Goal: Task Accomplishment & Management: Use online tool/utility

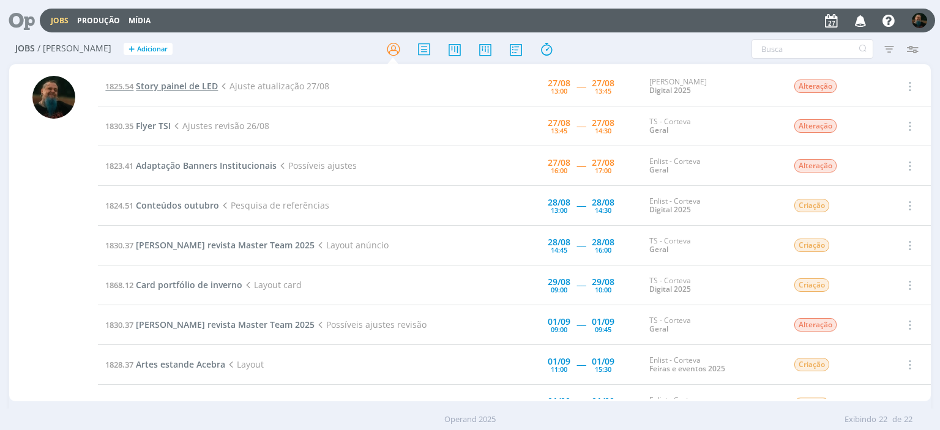
click at [191, 87] on span "Story painel de LED" at bounding box center [177, 86] width 82 height 12
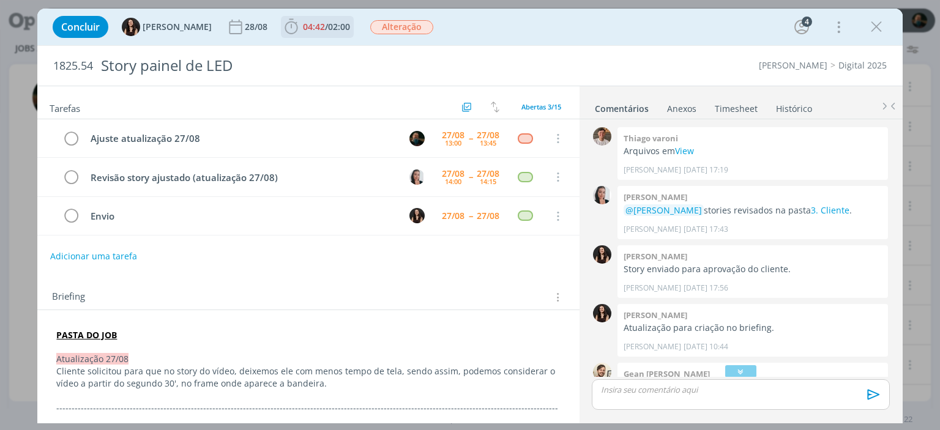
click at [328, 26] on span "02:00" at bounding box center [339, 27] width 22 height 12
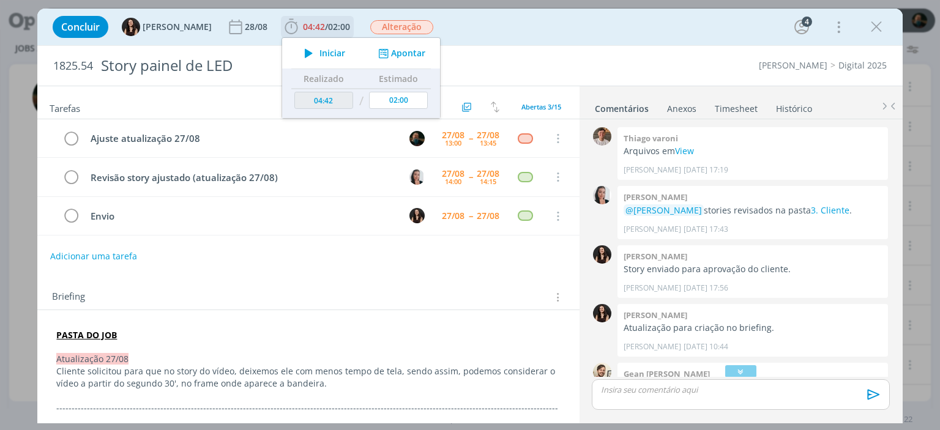
click at [319, 49] on span "Iniciar" at bounding box center [332, 53] width 26 height 9
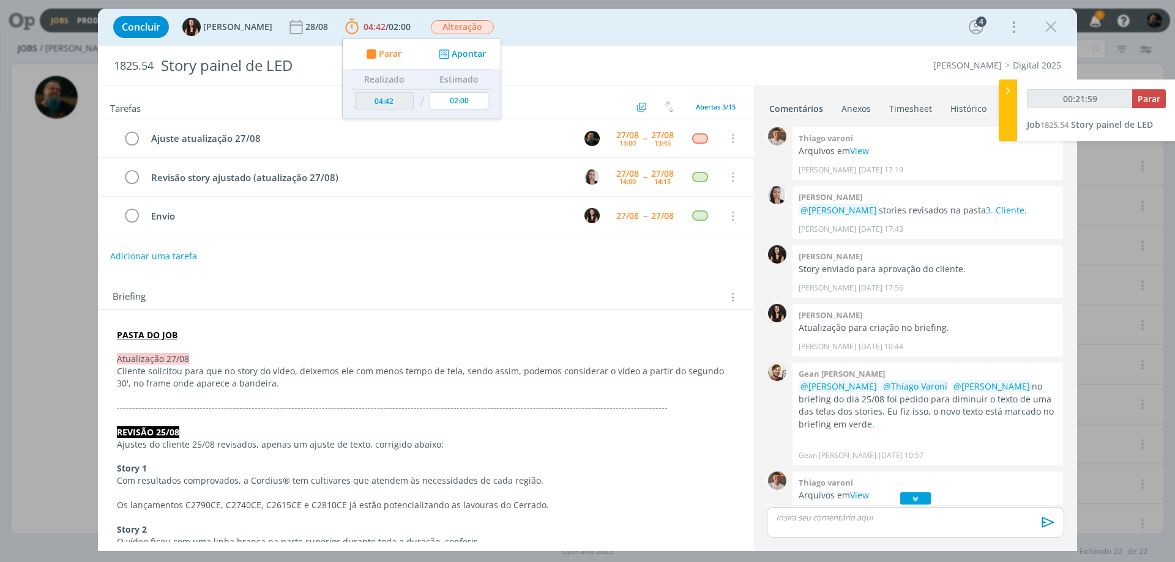
click at [909, 499] on icon "dialog" at bounding box center [915, 499] width 13 height 12
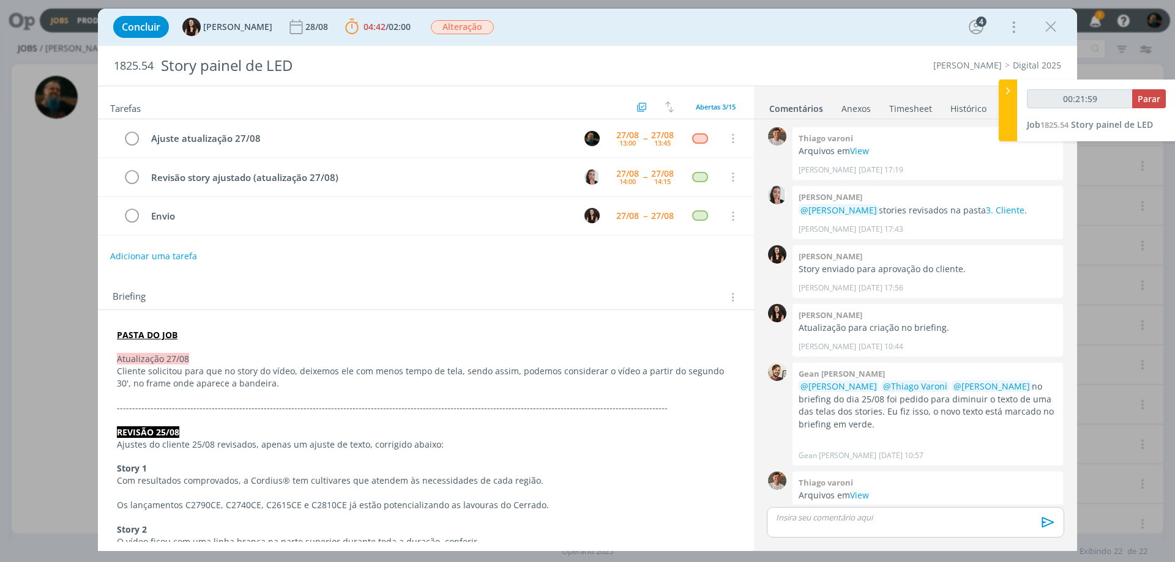
scroll to position [330, 0]
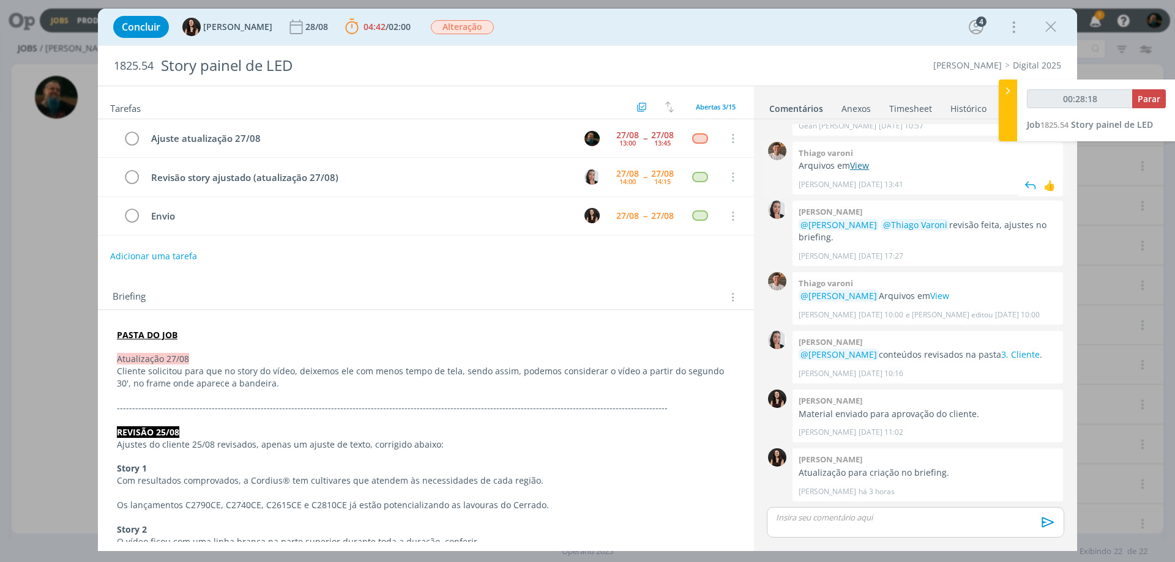
click at [864, 166] on link "View" at bounding box center [859, 166] width 19 height 12
click at [854, 523] on p "dialog" at bounding box center [915, 517] width 278 height 11
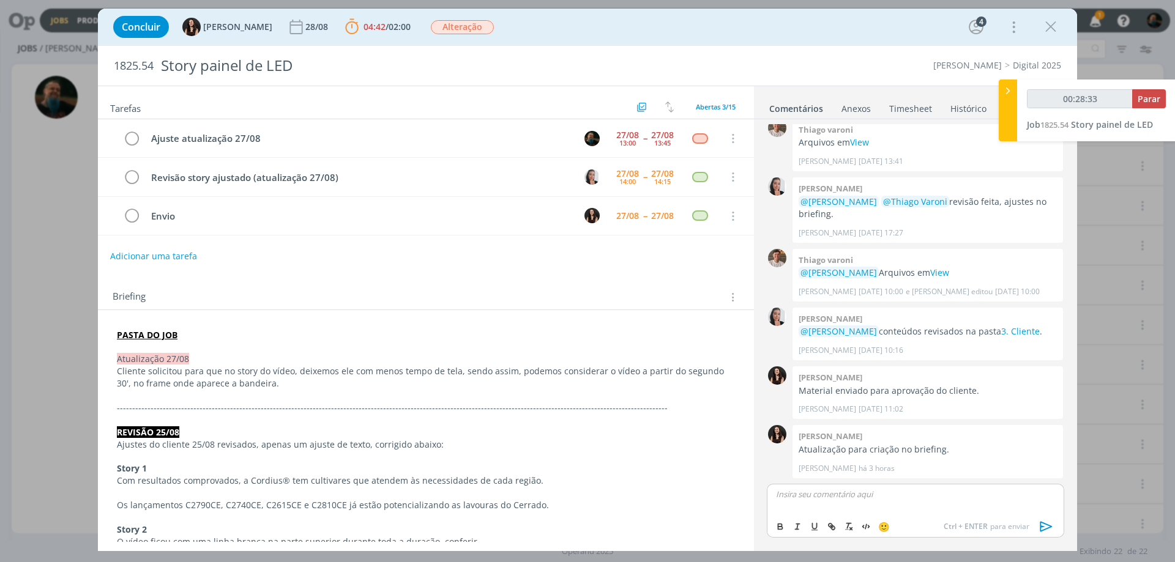
type input "00:28:34"
click at [1047, 523] on icon "dialog" at bounding box center [1046, 527] width 18 height 18
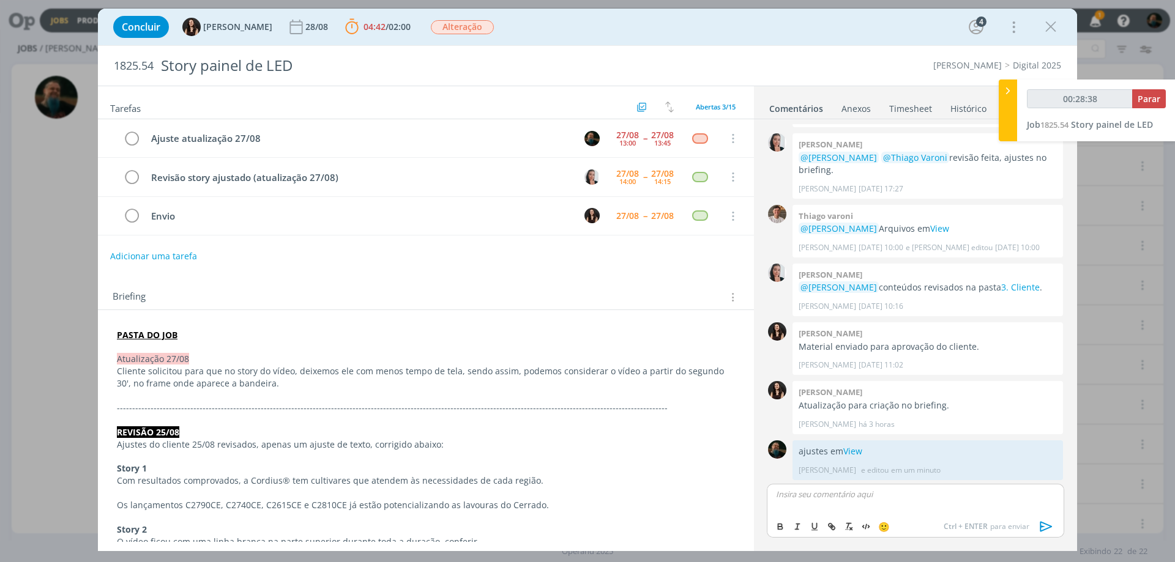
scroll to position [399, 0]
type input "00:28:41"
click at [1143, 96] on span "Parar" at bounding box center [1148, 99] width 23 height 12
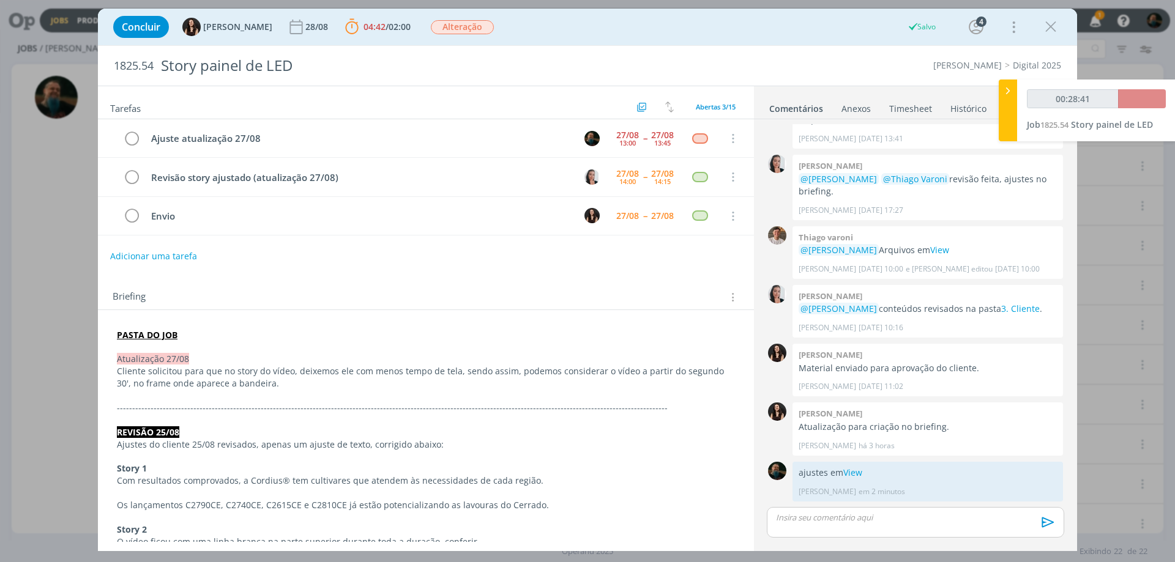
scroll to position [376, 0]
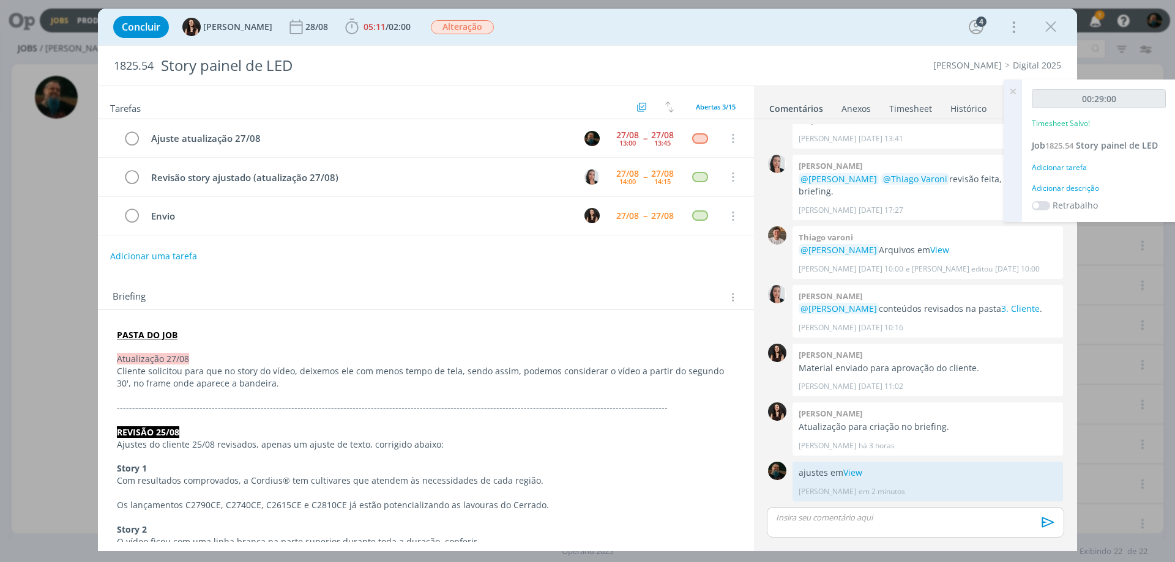
click at [1077, 189] on div "Adicionar descrição" at bounding box center [1099, 188] width 134 height 11
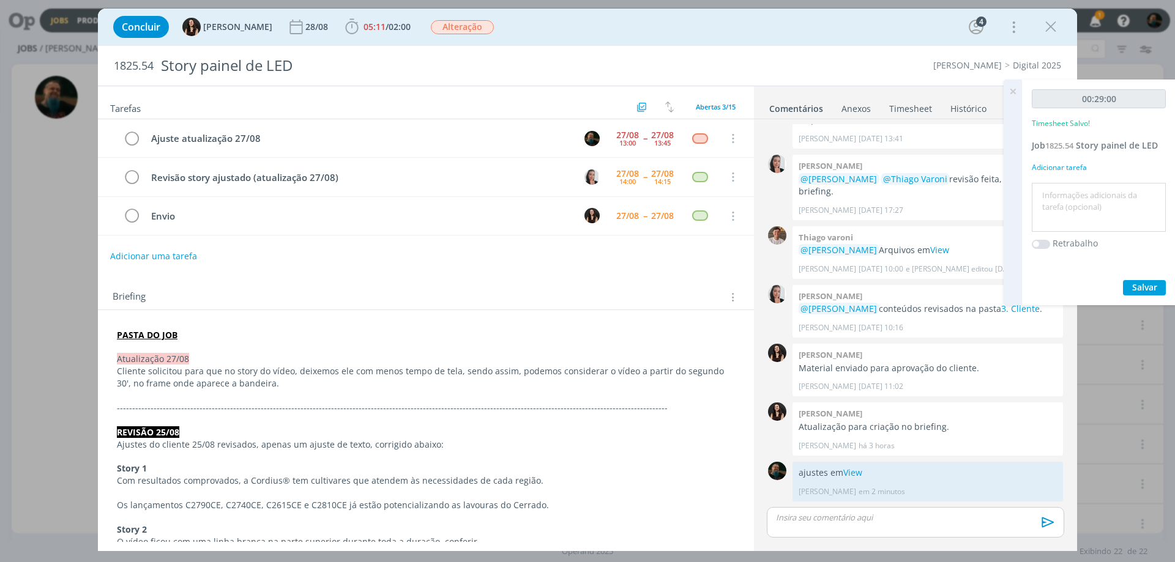
click at [1076, 206] on textarea at bounding box center [1099, 207] width 128 height 43
type textarea "ajuste de vídeo"
click at [1136, 286] on span "Salvar" at bounding box center [1144, 287] width 25 height 12
click at [1014, 89] on icon at bounding box center [1013, 92] width 22 height 24
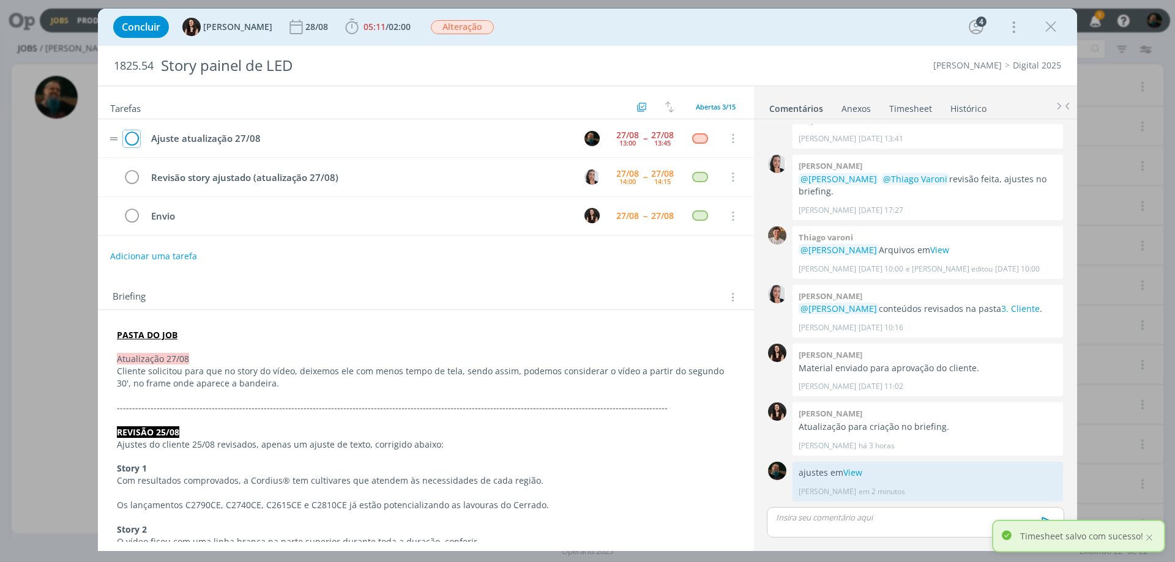
click at [128, 141] on icon "dialog" at bounding box center [131, 139] width 17 height 18
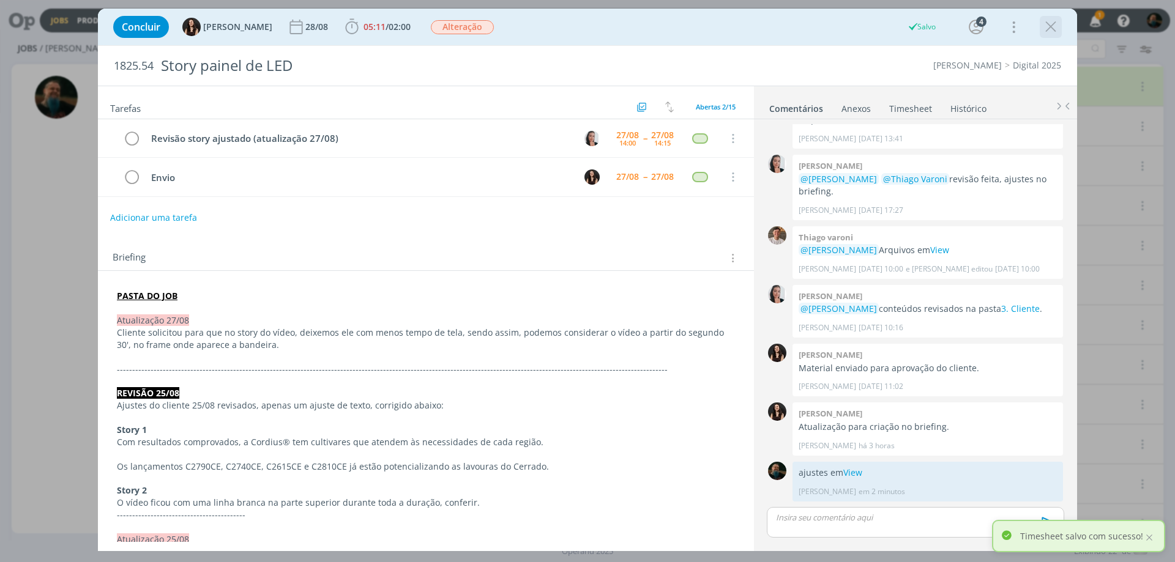
click at [1050, 28] on icon "dialog" at bounding box center [1050, 27] width 18 height 18
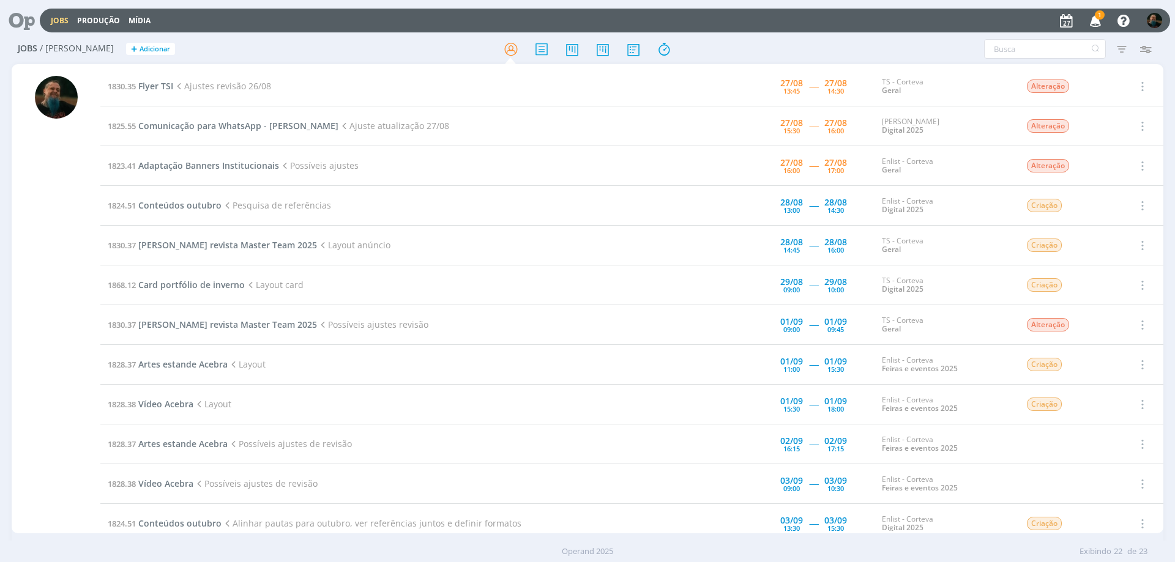
click at [1096, 20] on icon "button" at bounding box center [1095, 20] width 21 height 21
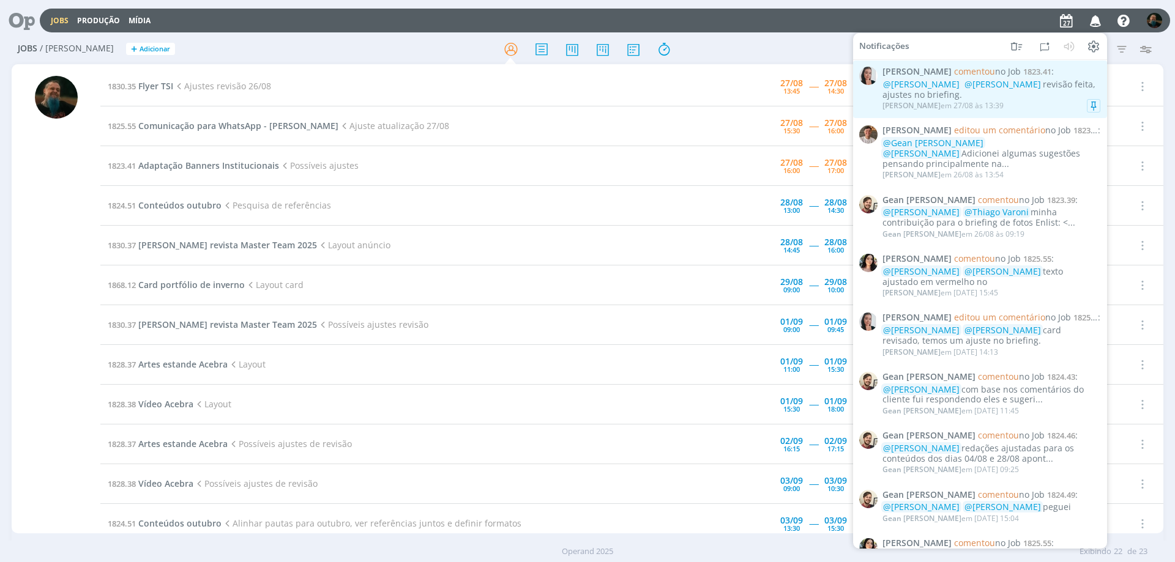
click at [1049, 105] on div "Caroline Pieczarka em 27/08 às 13:39" at bounding box center [991, 106] width 218 height 12
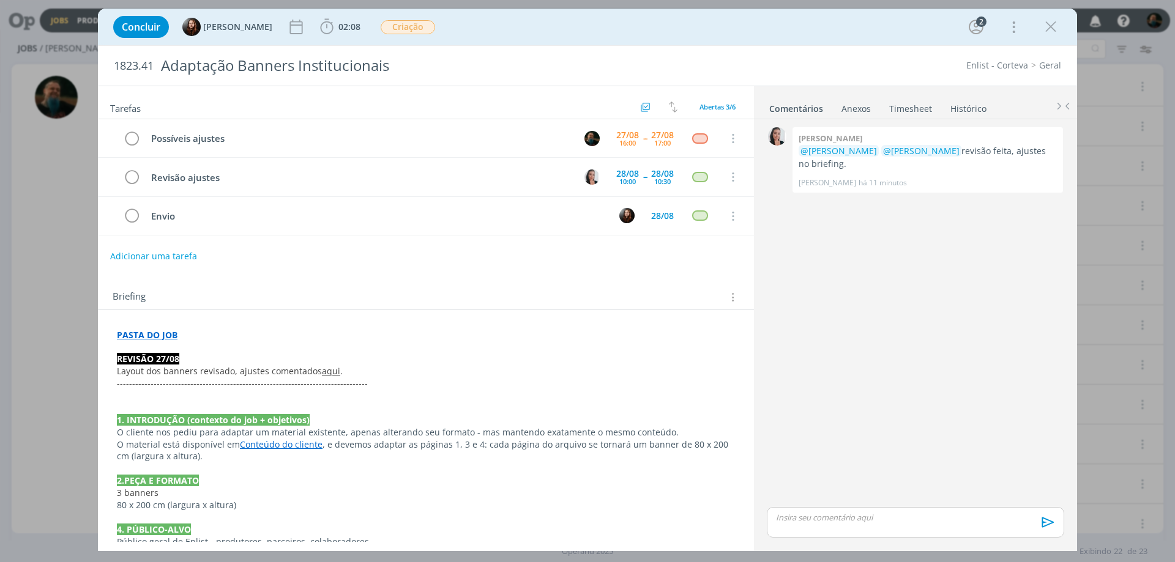
click at [330, 373] on link "aqui" at bounding box center [331, 371] width 18 height 12
click at [321, 392] on link "https://sobeae.sharepoint.com/:f:/s/SOBEAE/EhT5OQuG23lLv8oeEcsBve4BSLPEVbar7SPA…" at bounding box center [290, 395] width 92 height 16
click at [1044, 28] on icon "dialog" at bounding box center [1050, 27] width 18 height 18
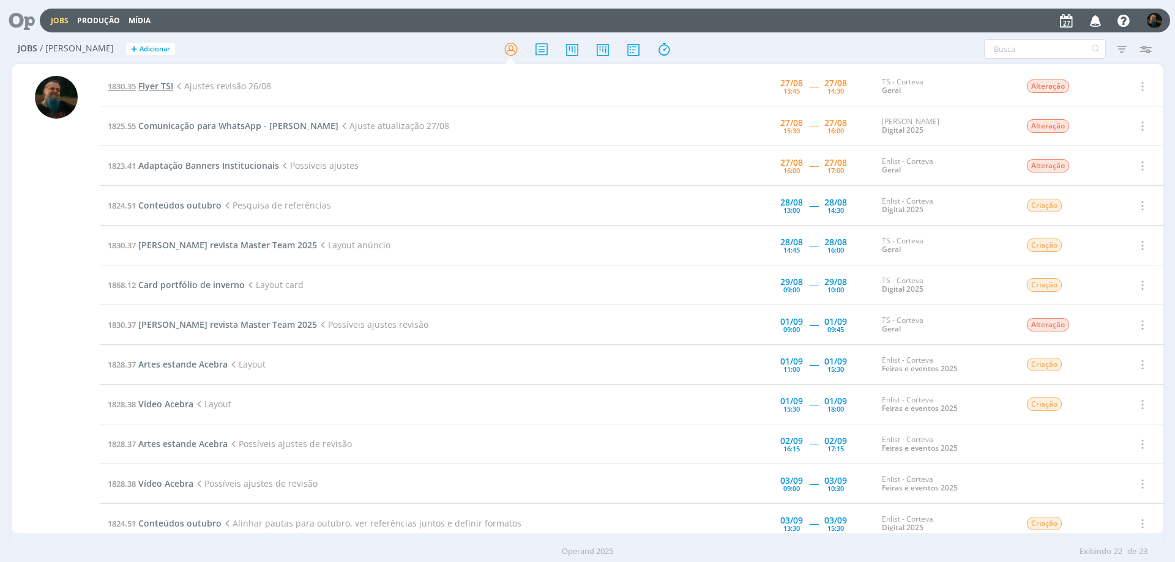
click at [158, 87] on span "Flyer TSI" at bounding box center [155, 86] width 35 height 12
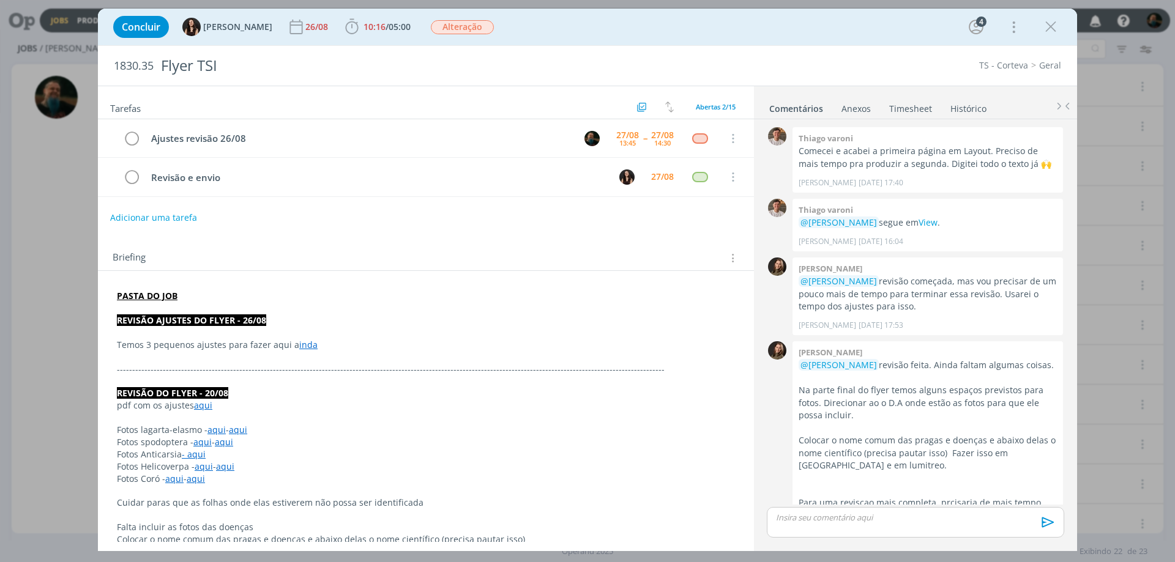
scroll to position [281, 0]
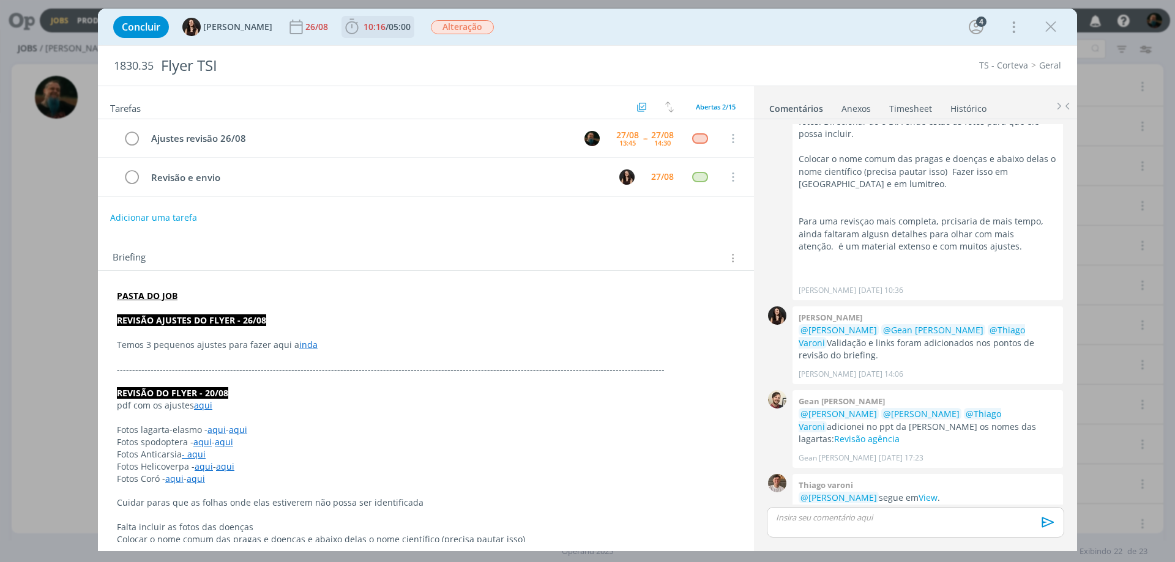
click at [363, 24] on span "10:16" at bounding box center [374, 27] width 22 height 12
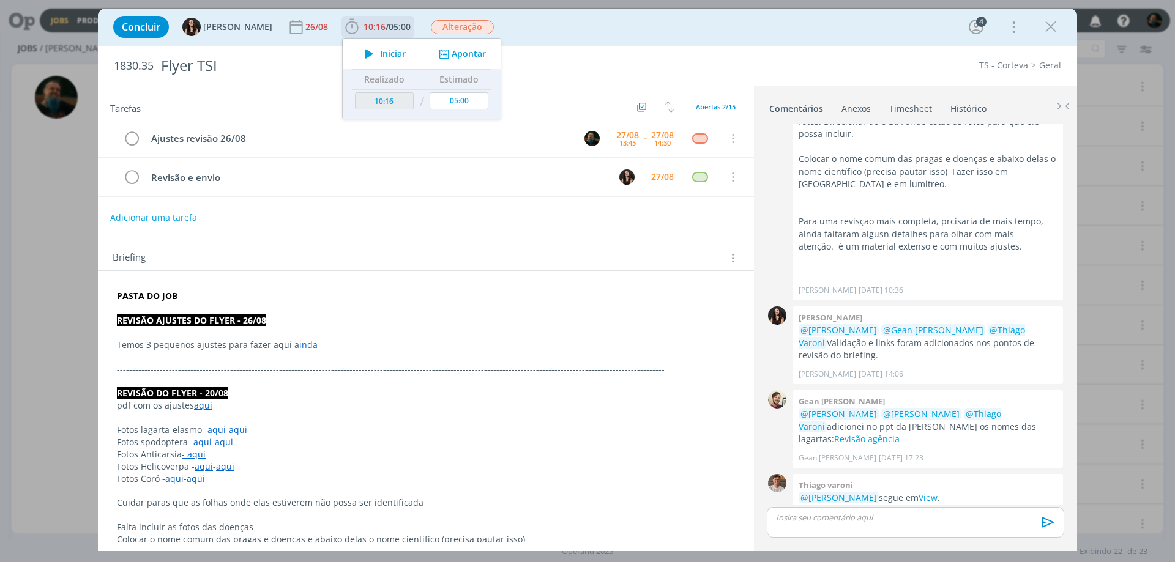
click at [380, 52] on span "Iniciar" at bounding box center [393, 54] width 26 height 9
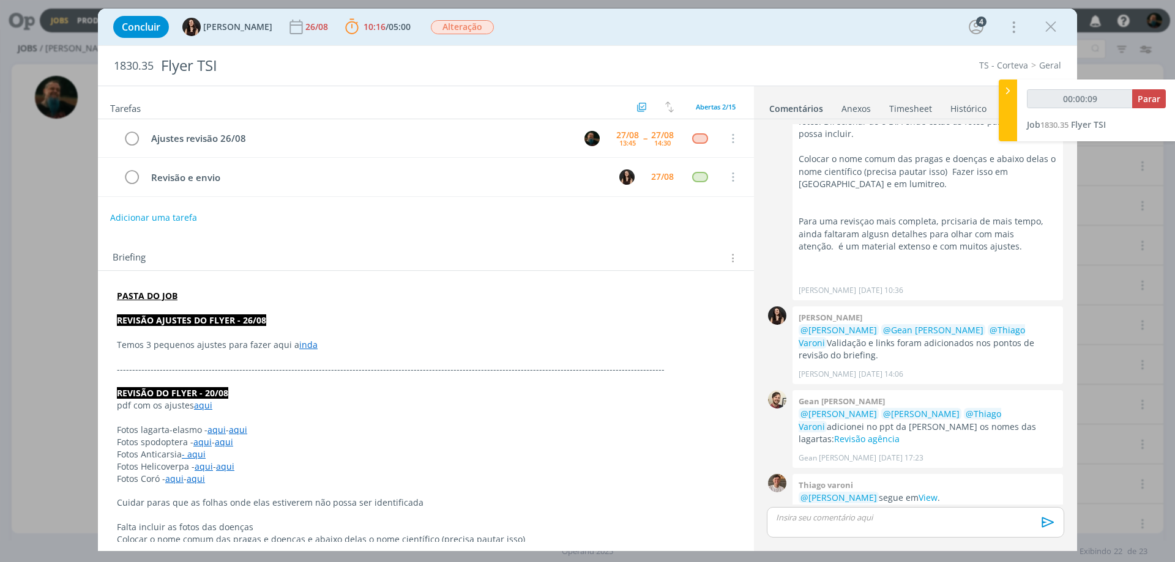
click at [304, 345] on link "inda" at bounding box center [308, 345] width 18 height 12
click at [310, 371] on link "https://sobeae.sharepoint.com/sites/SOBEAE/Documentos%20Compartilhados/Forms/Al…" at bounding box center [264, 368] width 92 height 16
click at [918, 492] on link "View" at bounding box center [927, 498] width 19 height 12
click at [859, 523] on p "dialog" at bounding box center [915, 517] width 278 height 11
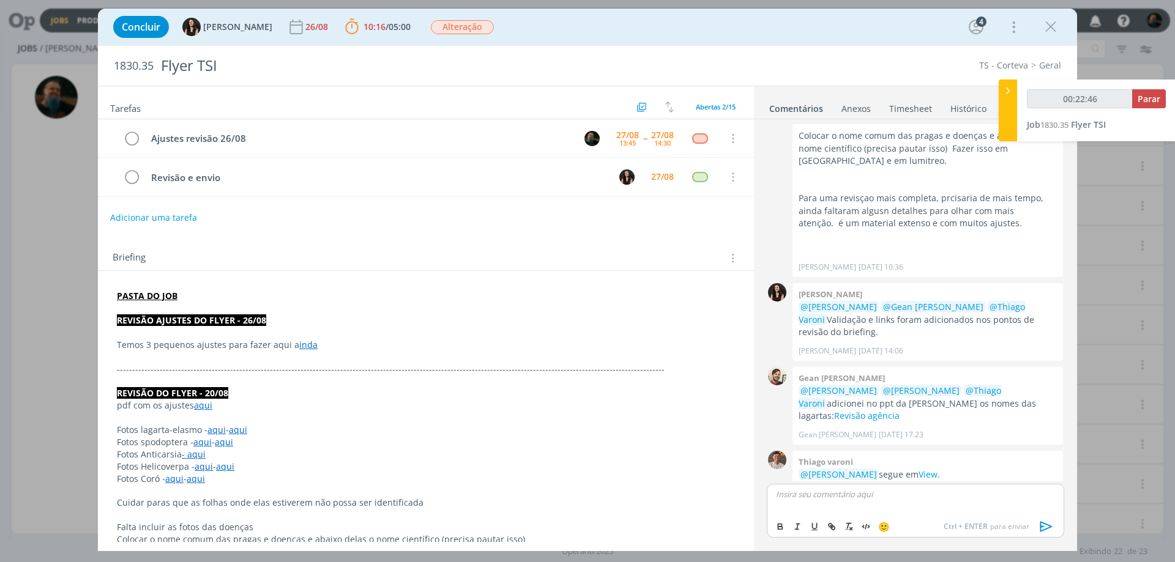
type input "00:22:47"
click at [1045, 525] on icon "dialog" at bounding box center [1046, 527] width 18 height 18
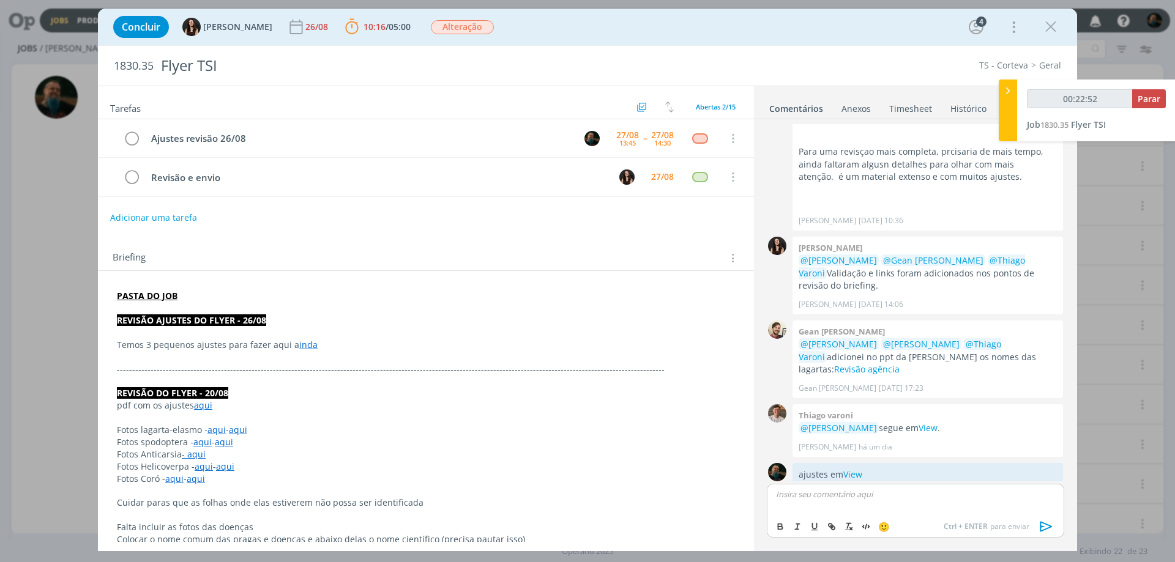
type input "00:22:53"
click at [1145, 97] on span "Parar" at bounding box center [1148, 99] width 23 height 12
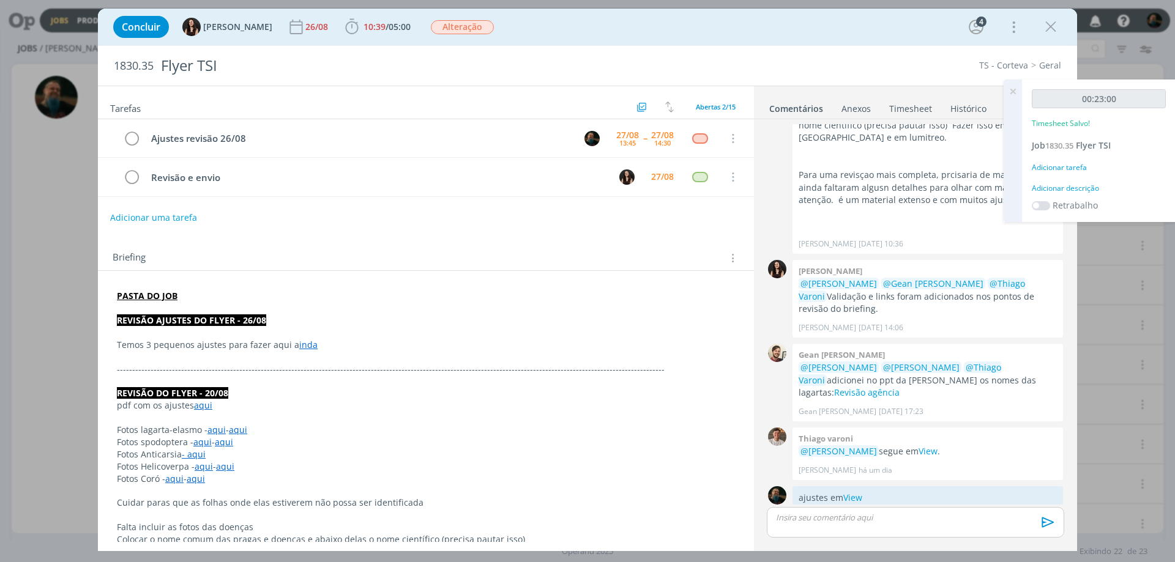
click at [1070, 188] on div "Adicionar descrição" at bounding box center [1099, 188] width 134 height 11
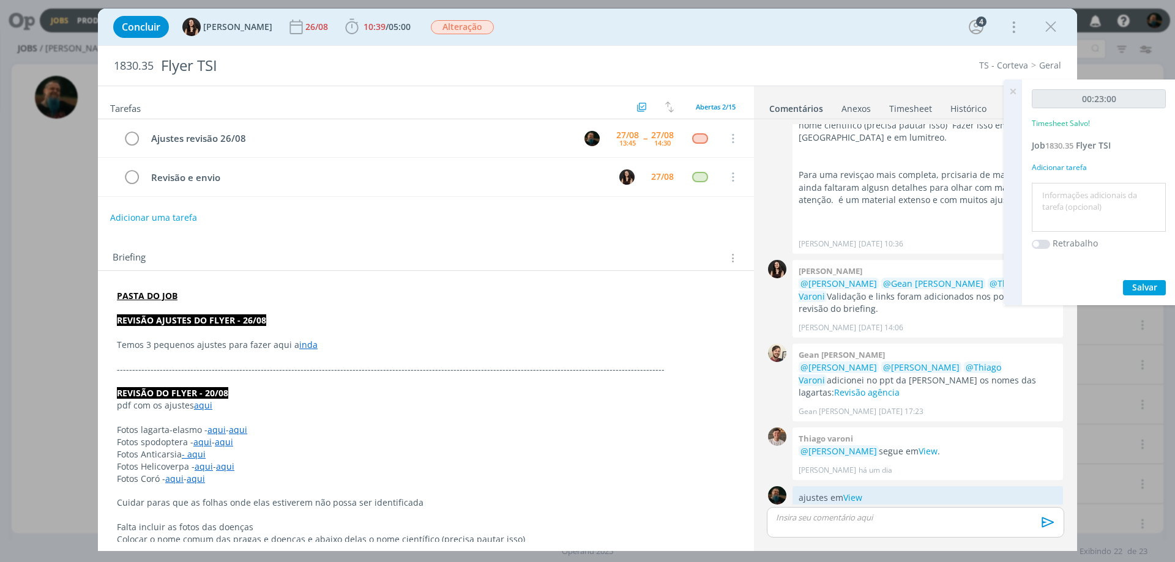
click at [1068, 195] on textarea at bounding box center [1099, 207] width 128 height 43
type textarea "ajustes nos textos do layout"
click at [1147, 284] on span "Salvar" at bounding box center [1144, 287] width 25 height 12
click at [1011, 87] on icon at bounding box center [1013, 92] width 22 height 24
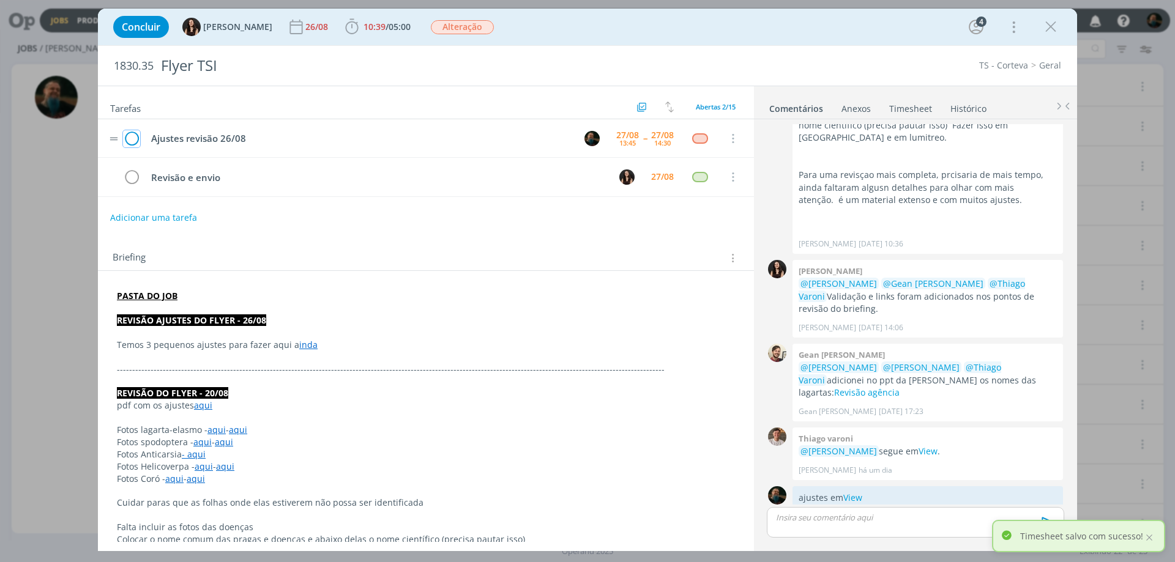
click at [131, 142] on icon "dialog" at bounding box center [131, 139] width 17 height 18
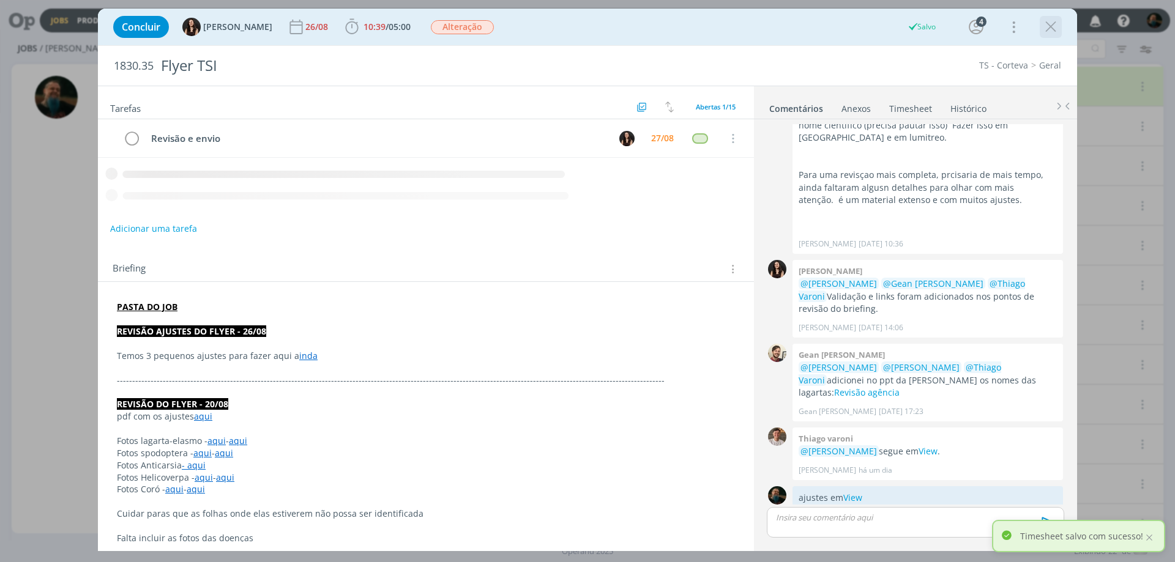
click at [1044, 22] on icon "dialog" at bounding box center [1050, 27] width 18 height 18
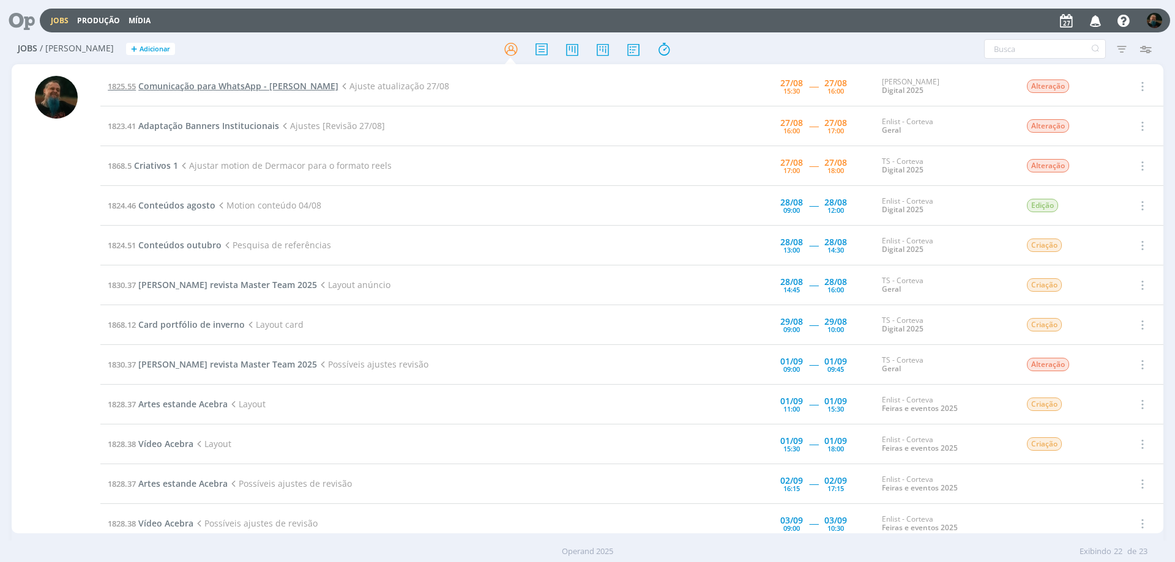
click at [226, 87] on span "Comunicação para WhatsApp - Siga Cordius" at bounding box center [238, 86] width 200 height 12
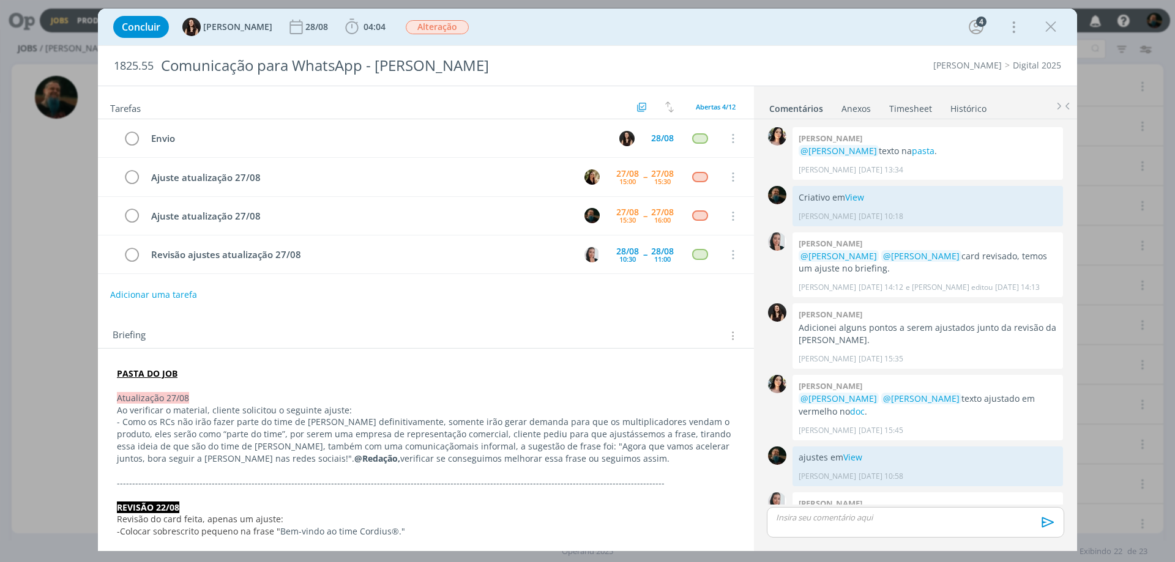
scroll to position [161, 0]
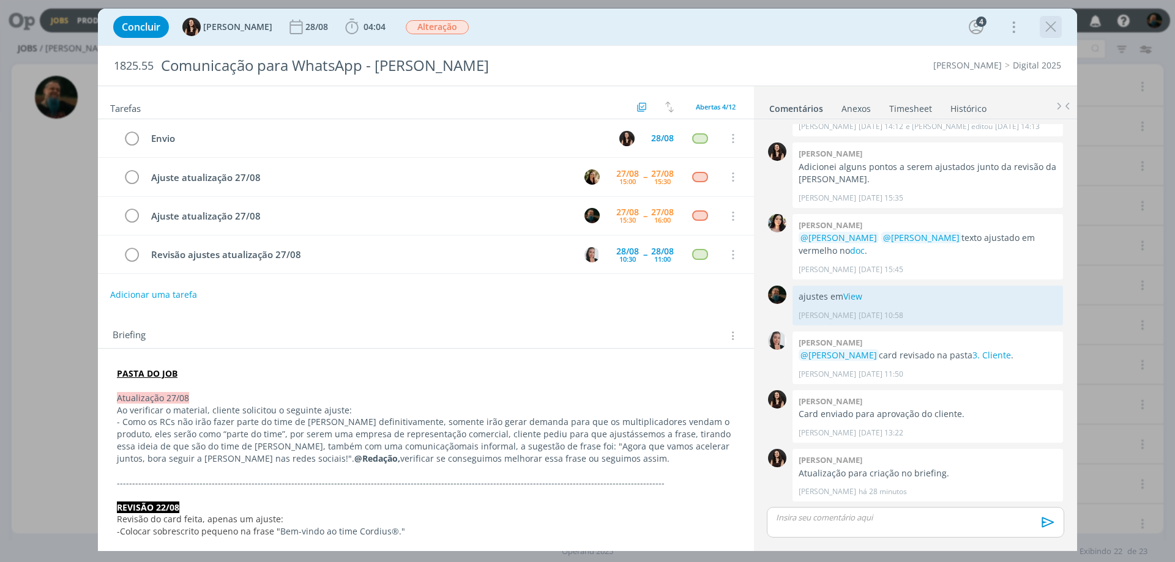
click at [1047, 24] on icon "dialog" at bounding box center [1050, 27] width 18 height 18
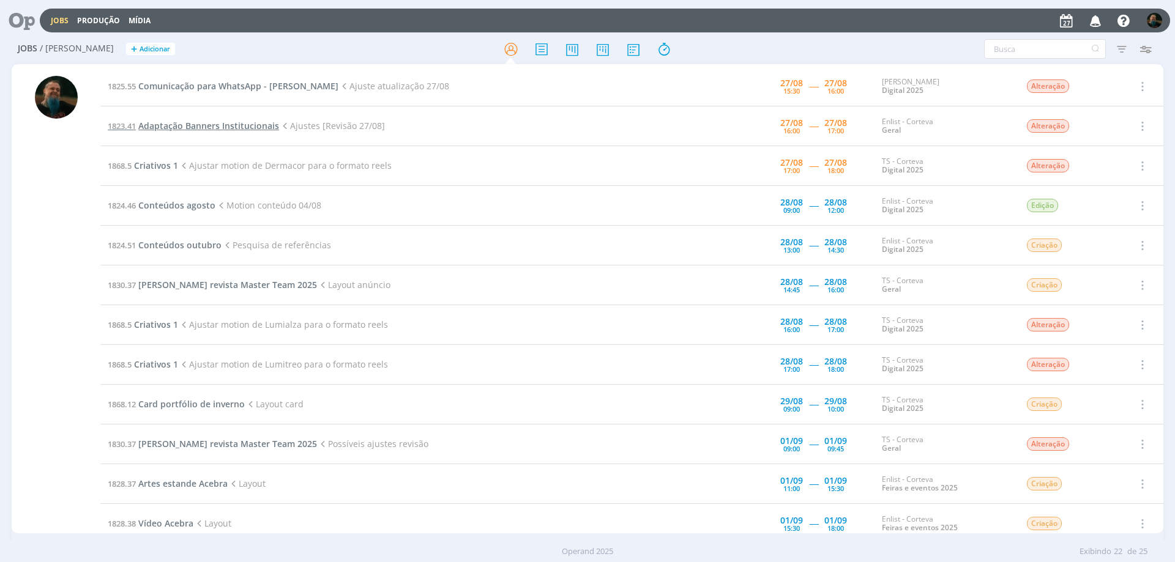
click at [194, 121] on span "Adaptação Banners Institucionais" at bounding box center [208, 126] width 141 height 12
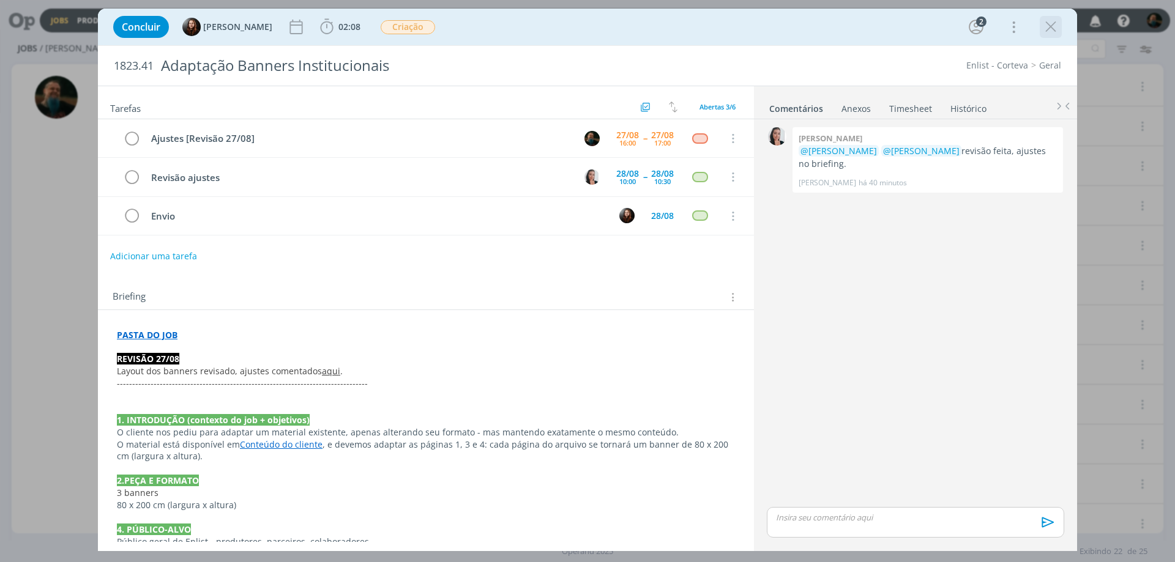
click at [1047, 25] on icon "dialog" at bounding box center [1050, 27] width 18 height 18
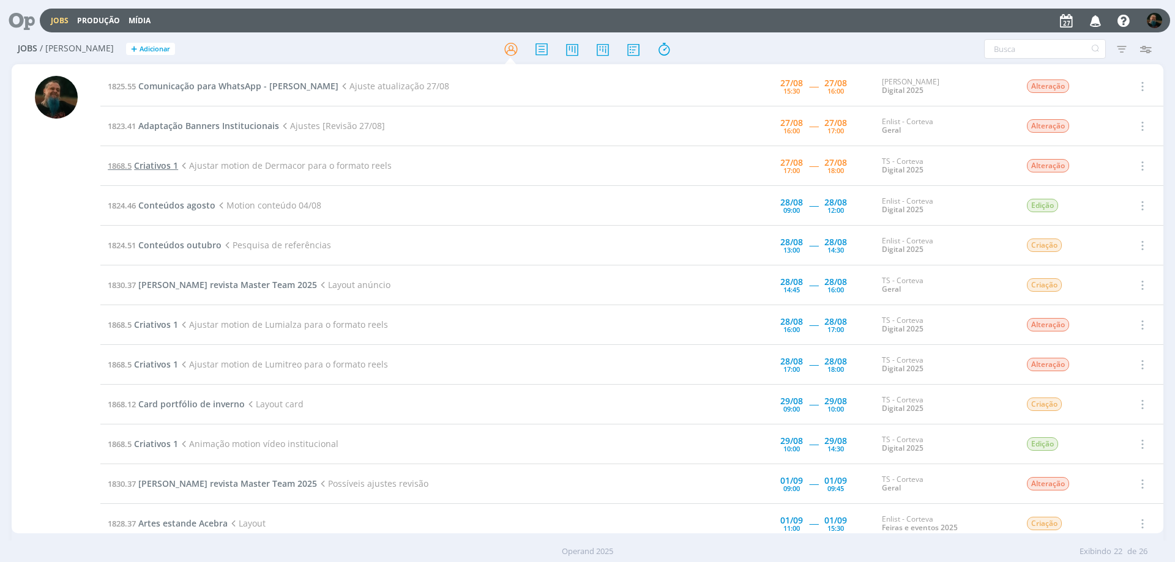
click at [152, 163] on span "Criativos 1" at bounding box center [156, 166] width 44 height 12
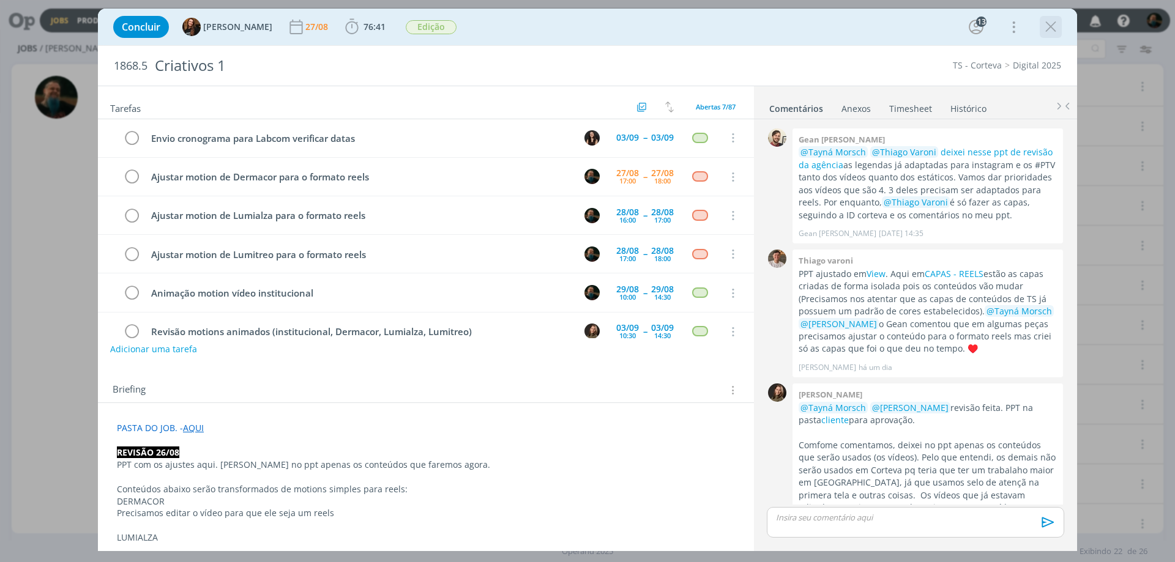
click at [1044, 28] on icon "dialog" at bounding box center [1050, 27] width 18 height 18
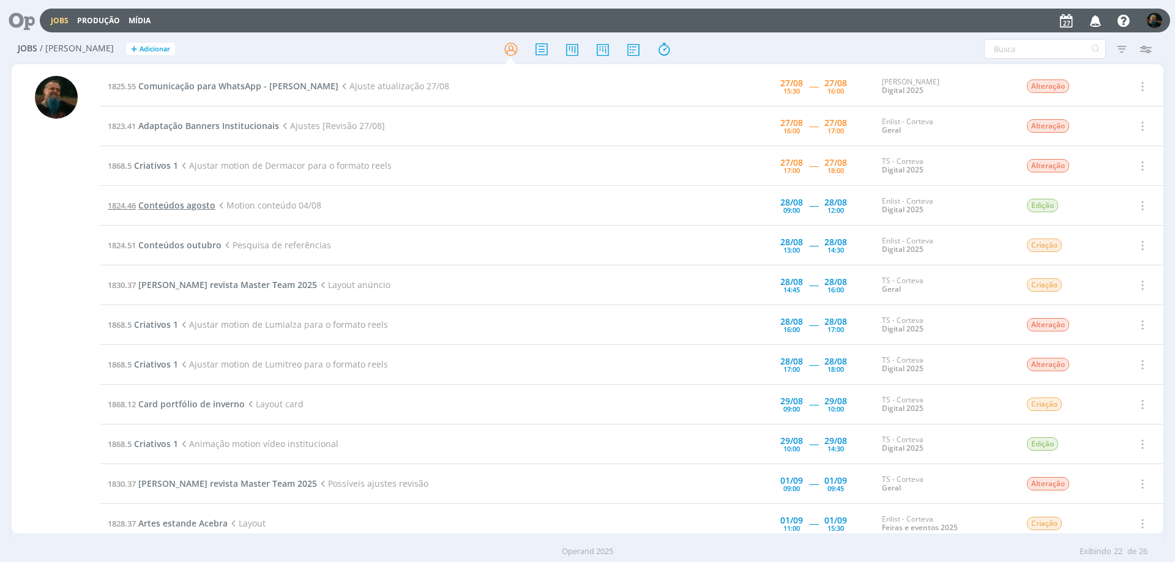
click at [192, 207] on span "Conteúdos agosto" at bounding box center [176, 205] width 77 height 12
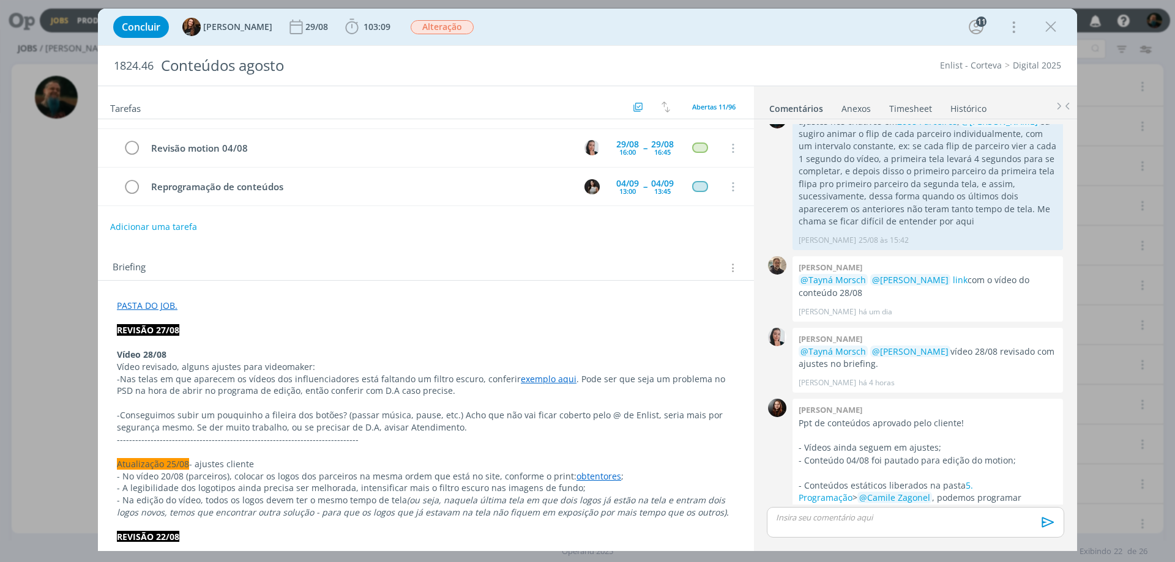
scroll to position [61, 0]
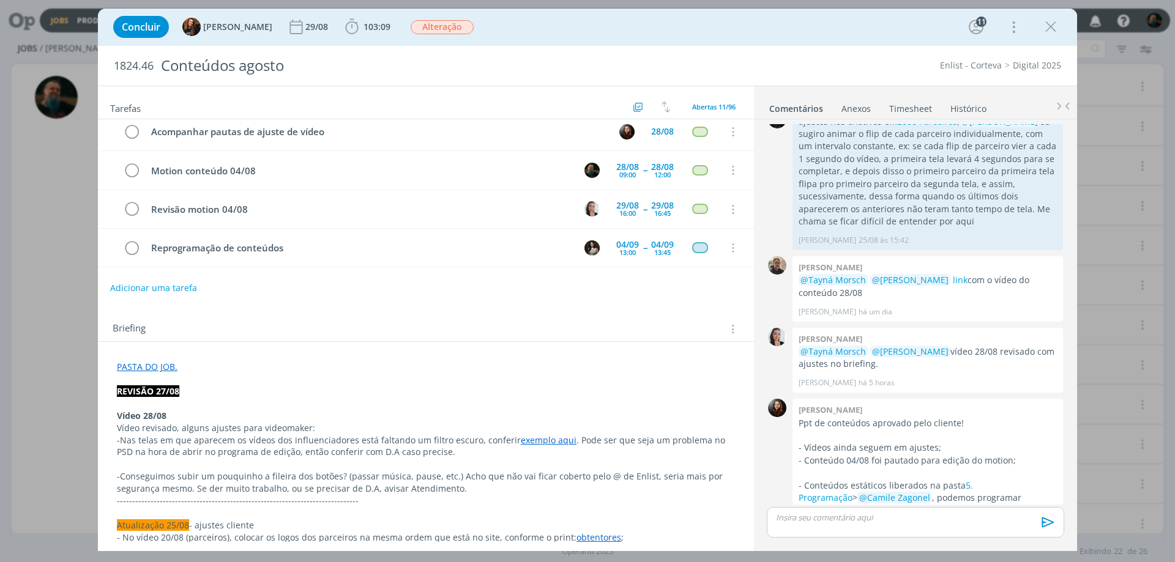
click at [1050, 25] on icon "dialog" at bounding box center [1050, 27] width 18 height 18
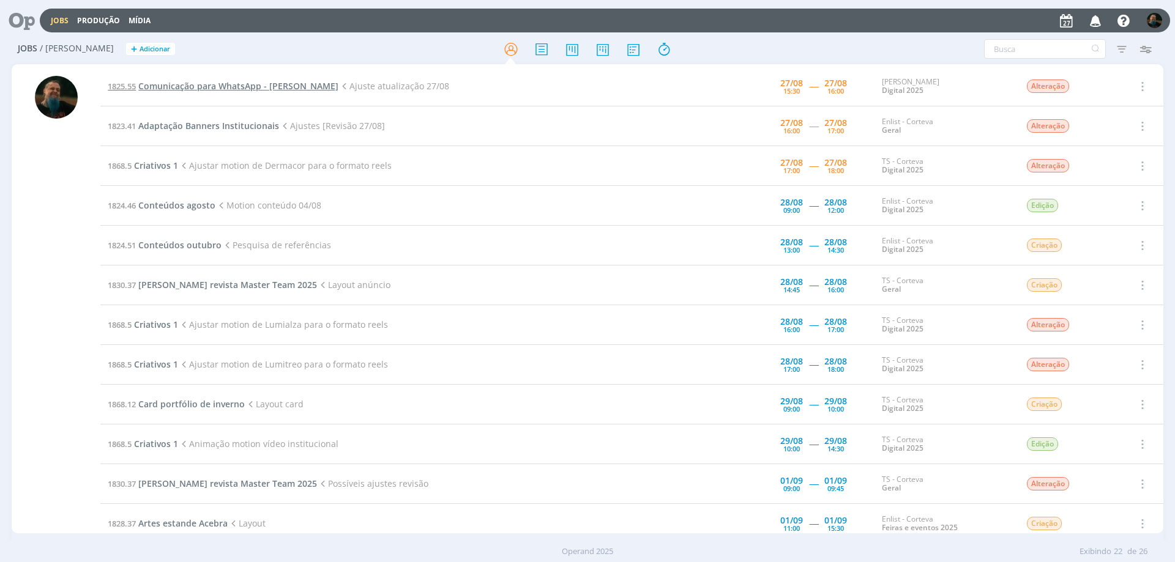
click at [255, 86] on span "Comunicação para WhatsApp - Siga Cordius" at bounding box center [238, 86] width 200 height 12
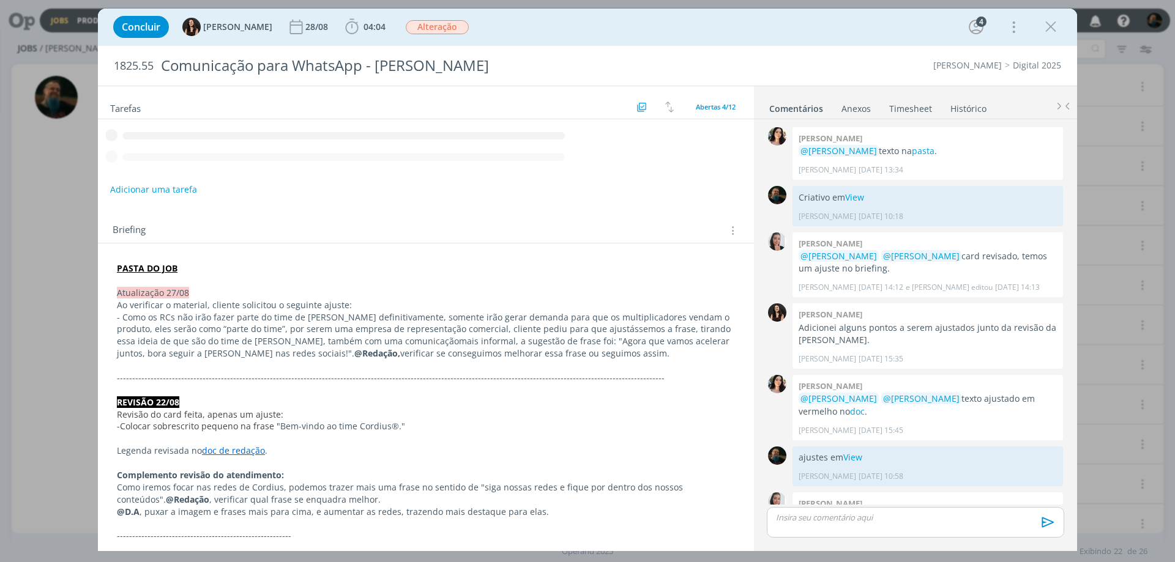
scroll to position [161, 0]
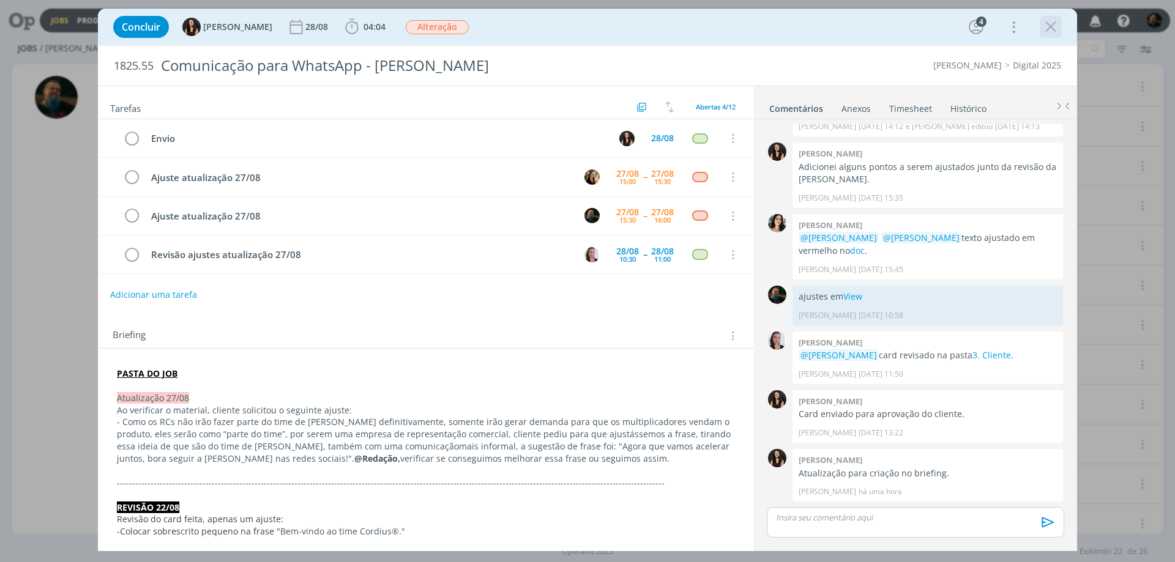
click at [1051, 24] on icon "dialog" at bounding box center [1050, 27] width 18 height 18
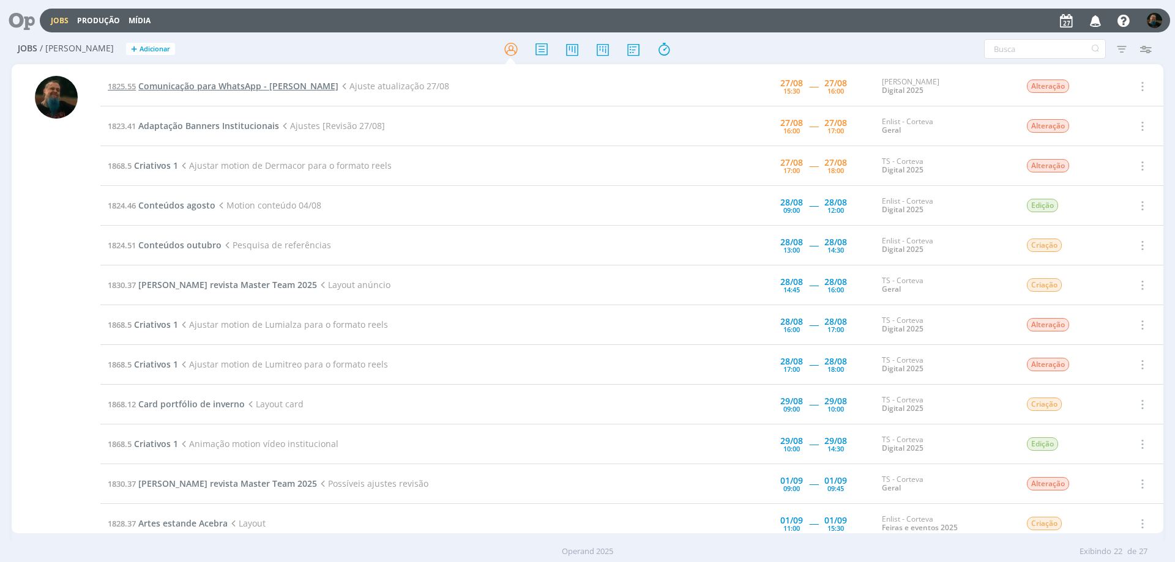
click at [270, 89] on span "Comunicação para WhatsApp - Siga Cordius" at bounding box center [238, 86] width 200 height 12
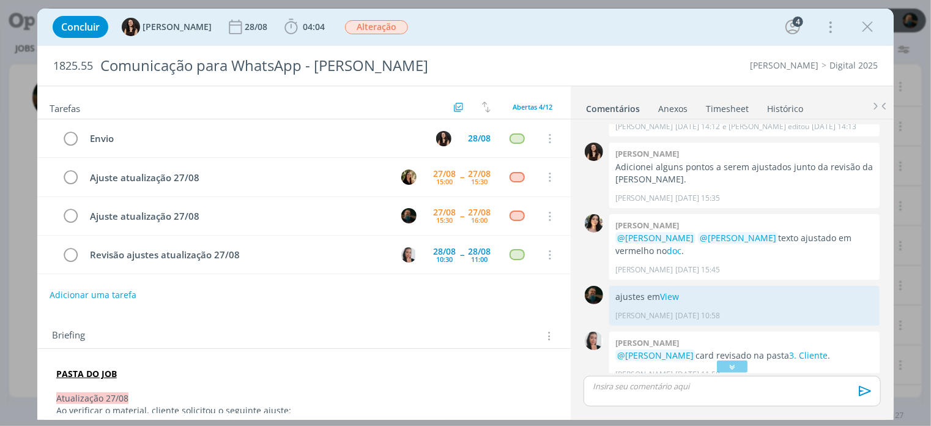
scroll to position [161, 0]
click at [737, 362] on div "dialog" at bounding box center [732, 367] width 31 height 12
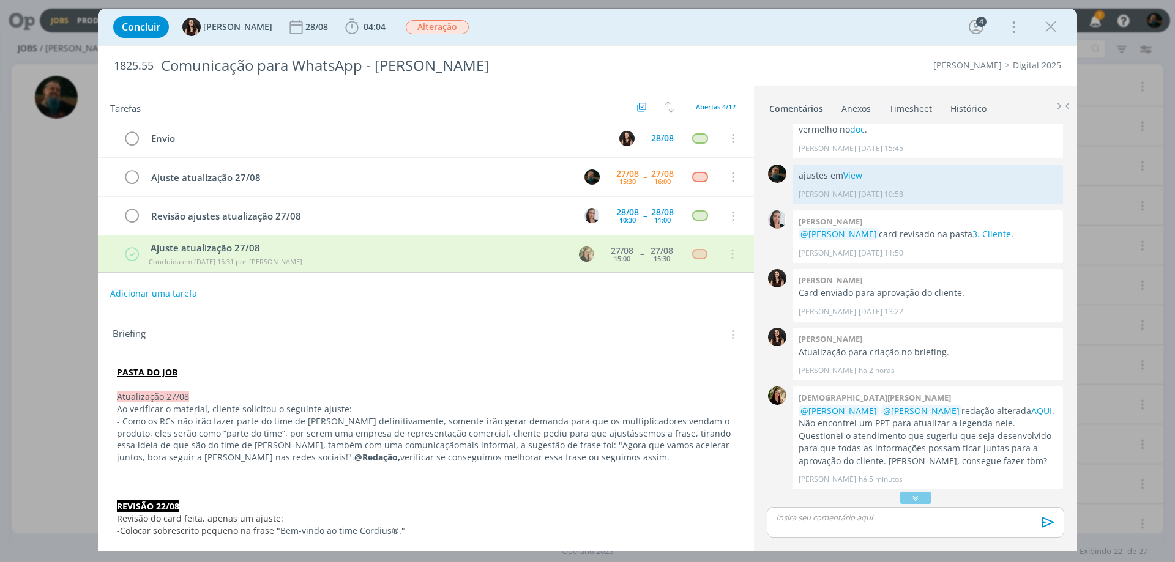
scroll to position [270, 0]
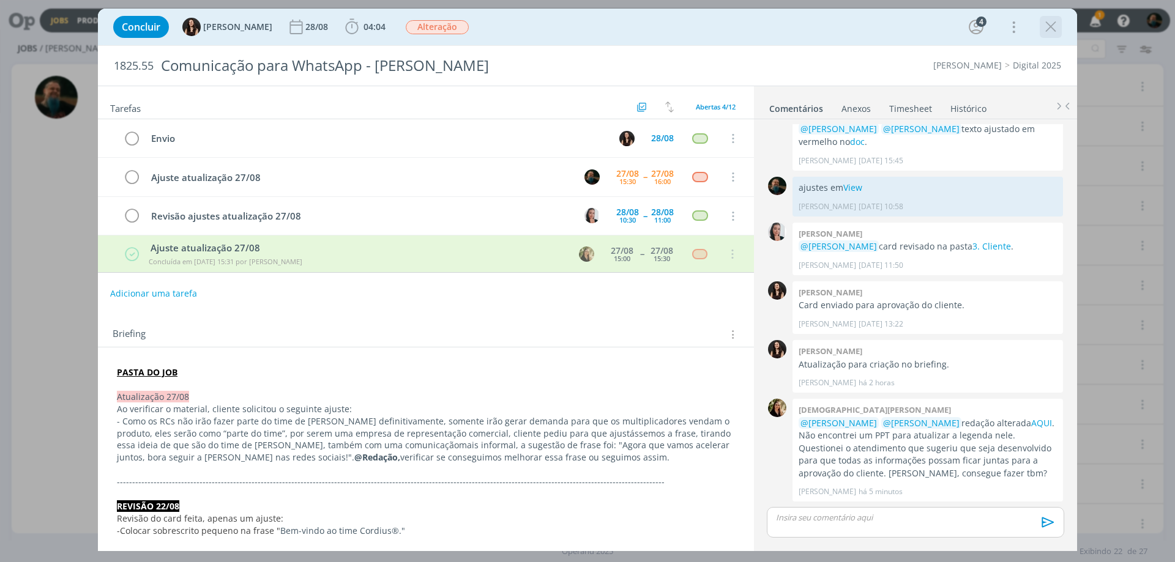
click at [1045, 22] on icon "dialog" at bounding box center [1050, 27] width 18 height 18
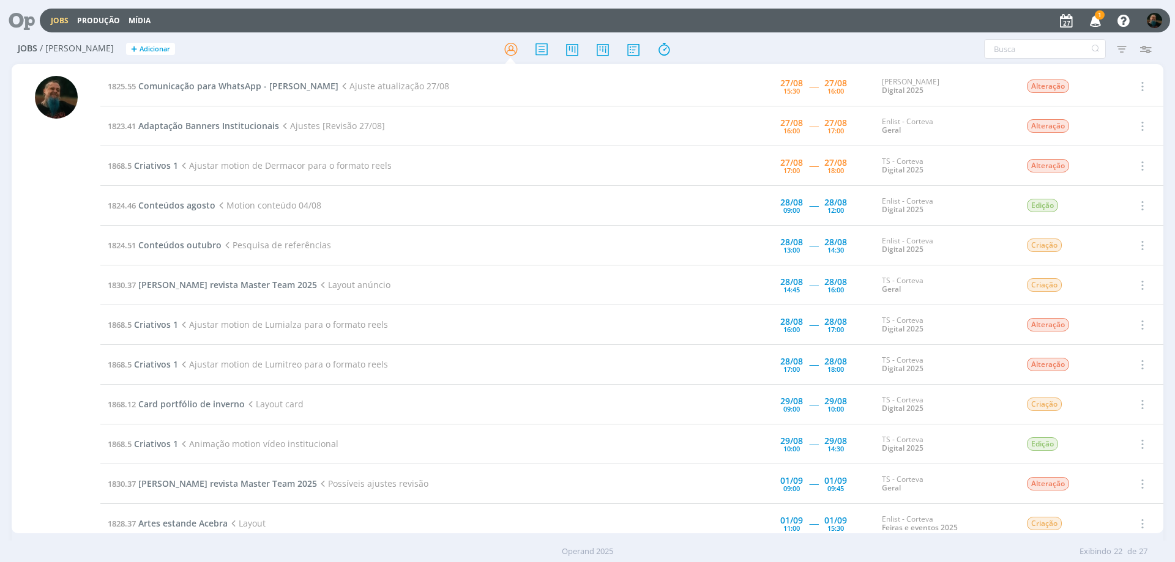
click at [1096, 18] on span "1" at bounding box center [1100, 14] width 10 height 9
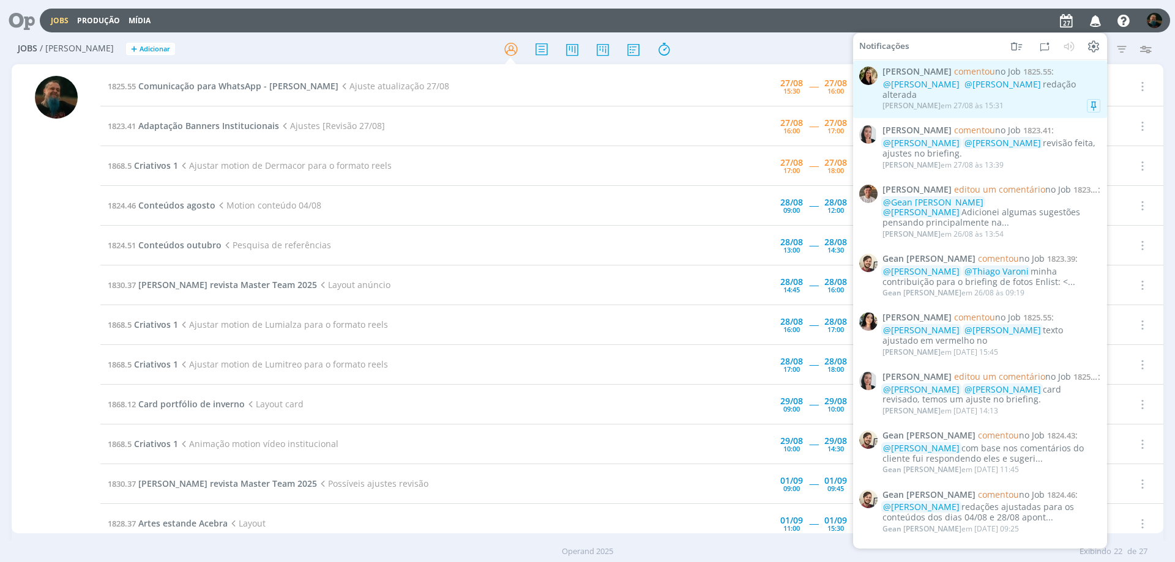
click at [1075, 67] on span "Cristieli Crizel comentou no Job 1825.55 :" at bounding box center [991, 72] width 218 height 10
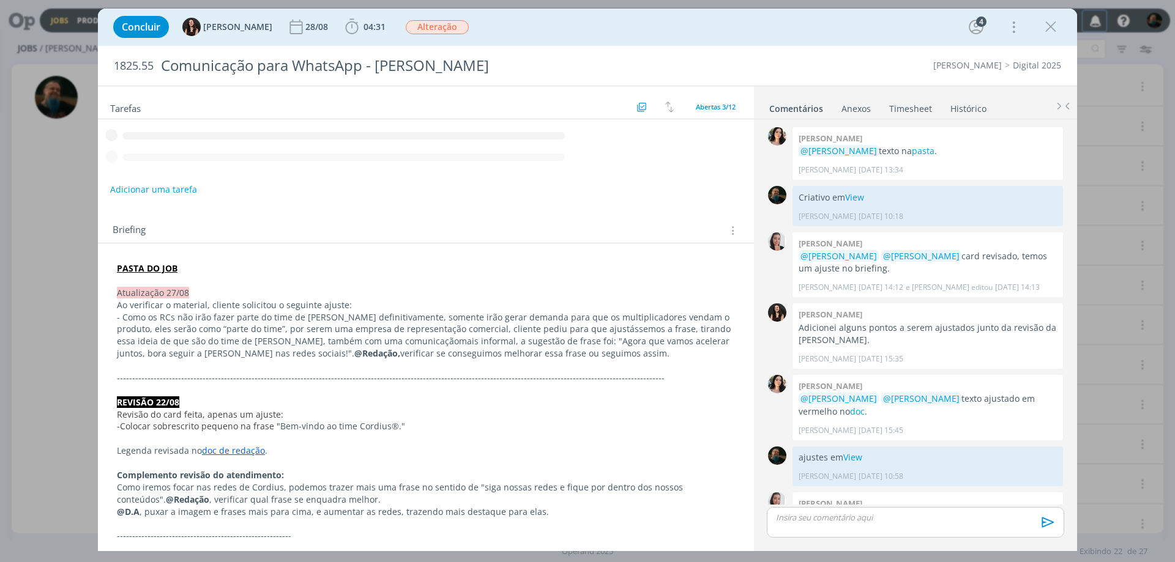
scroll to position [270, 0]
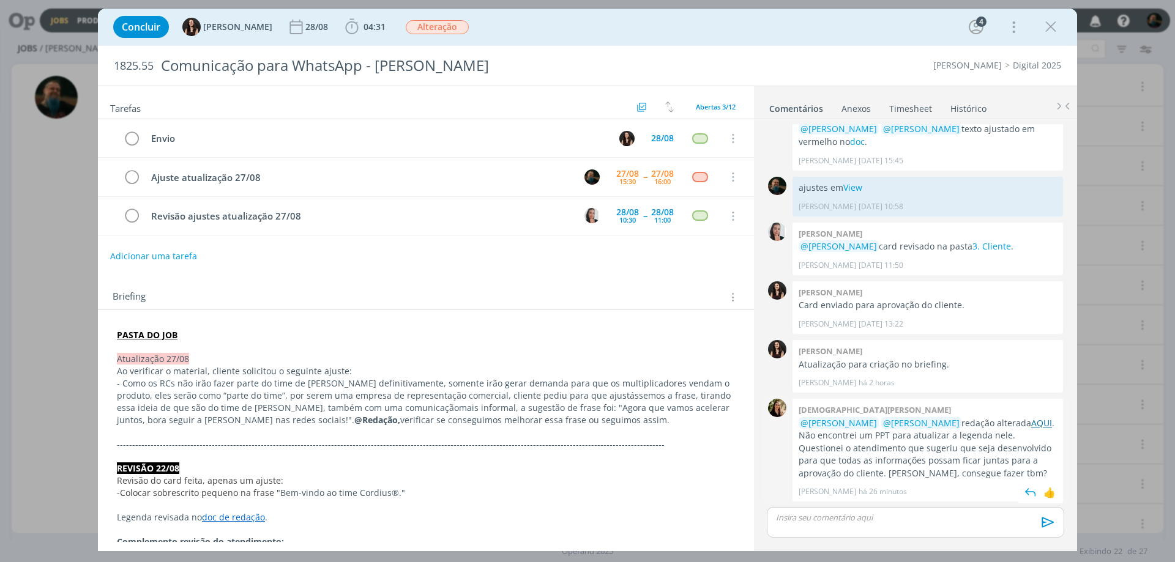
click at [1031, 423] on link "AQUI" at bounding box center [1041, 423] width 21 height 12
click at [358, 36] on button "04:31" at bounding box center [365, 27] width 46 height 20
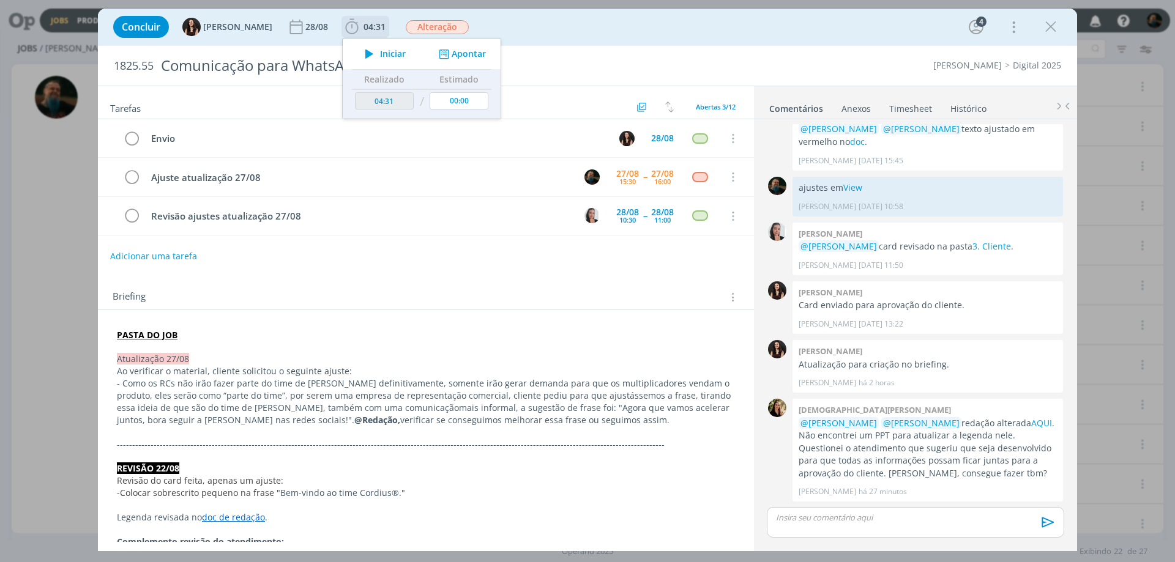
click at [380, 51] on span "Iniciar" at bounding box center [393, 54] width 26 height 9
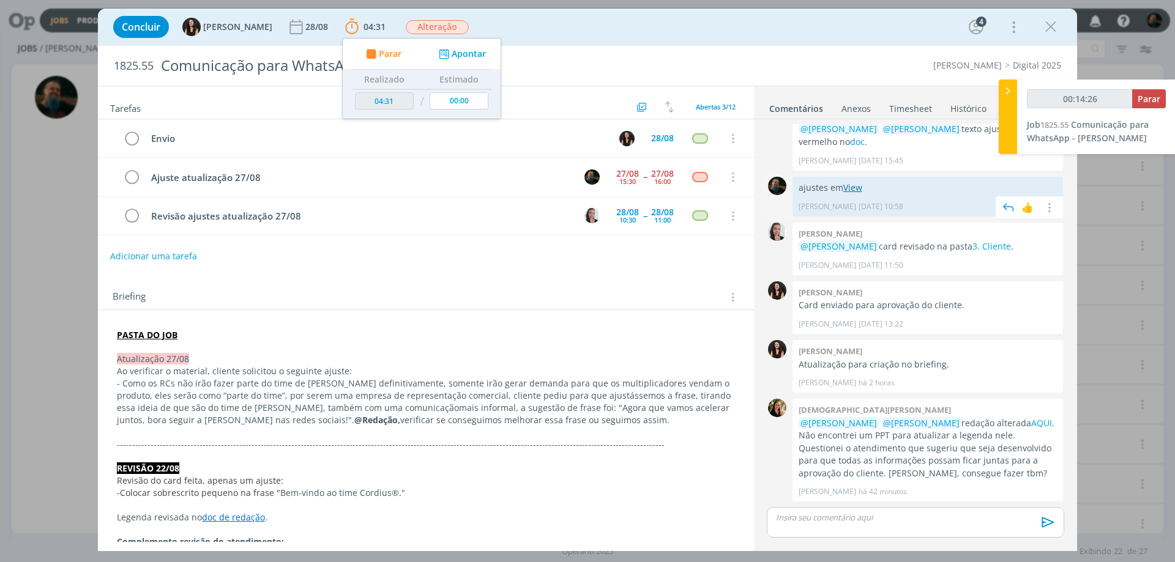
click at [848, 189] on link "View" at bounding box center [852, 188] width 19 height 12
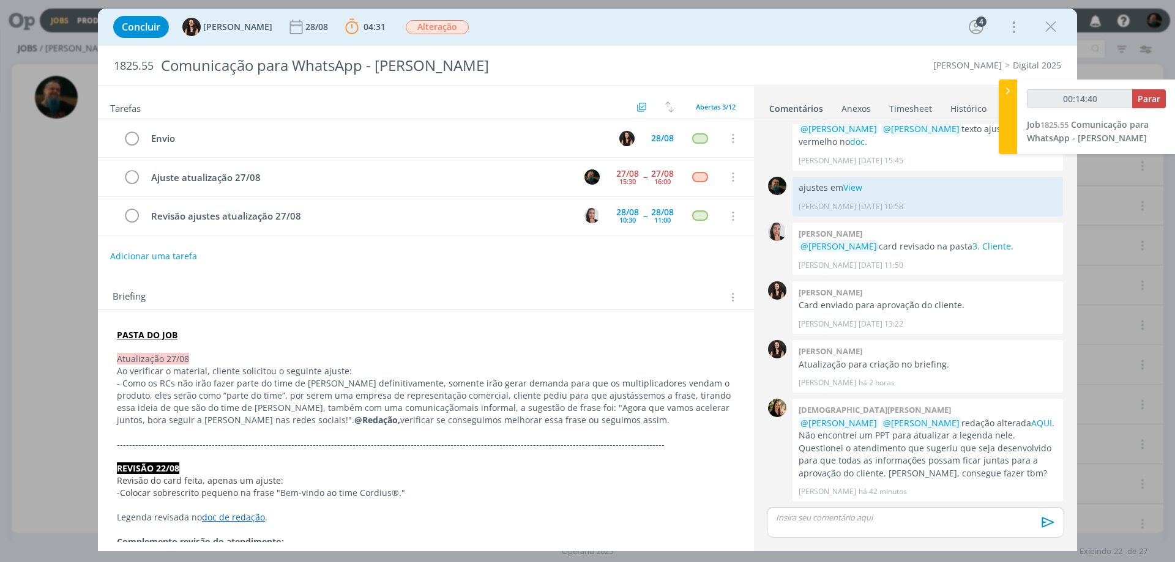
type input "00:14:41"
click at [857, 524] on div "dialog" at bounding box center [915, 522] width 297 height 31
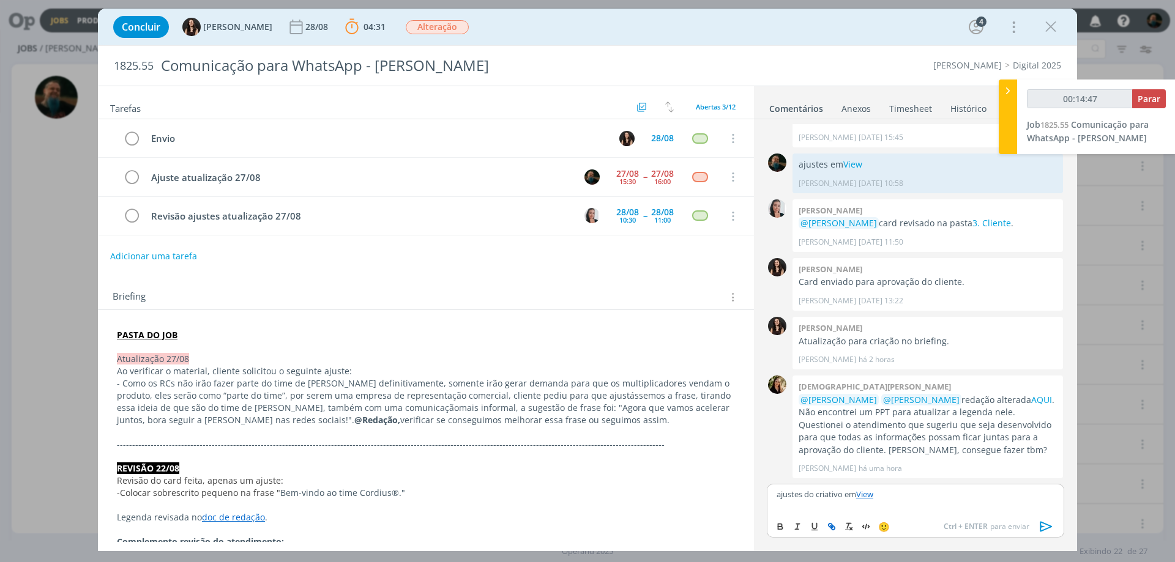
click at [1039, 526] on icon "dialog" at bounding box center [1046, 527] width 18 height 18
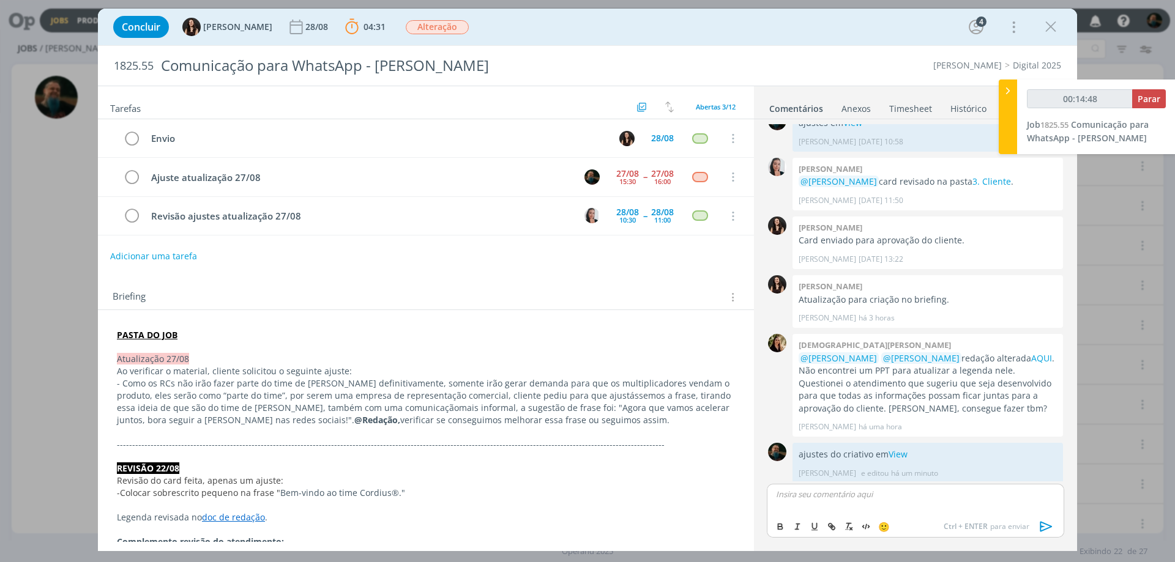
scroll to position [339, 0]
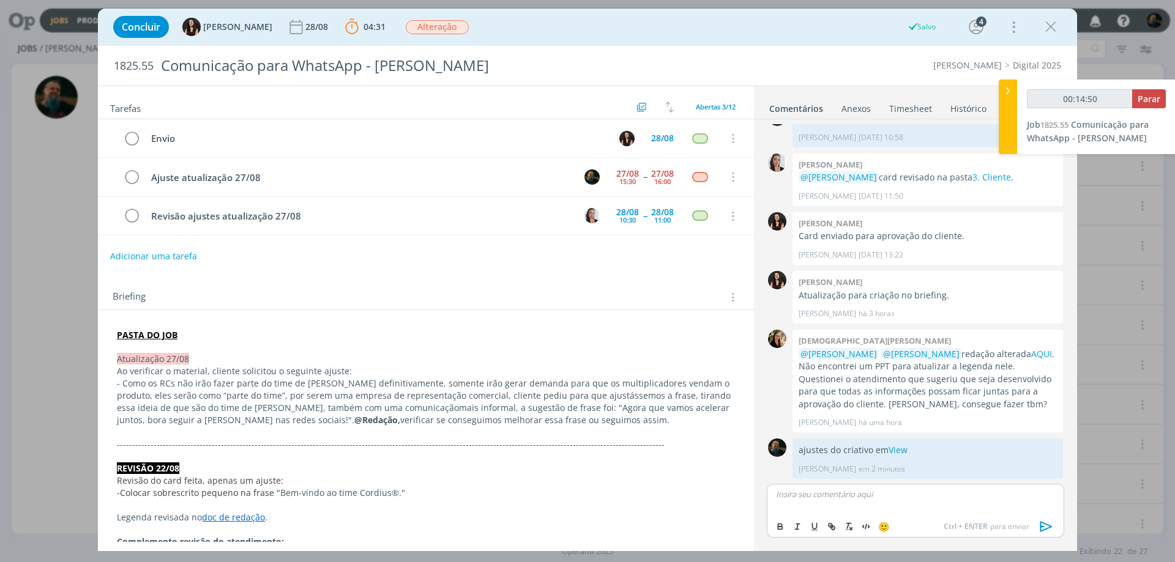
type input "00:14:51"
click at [1157, 95] on span "Parar" at bounding box center [1148, 99] width 23 height 12
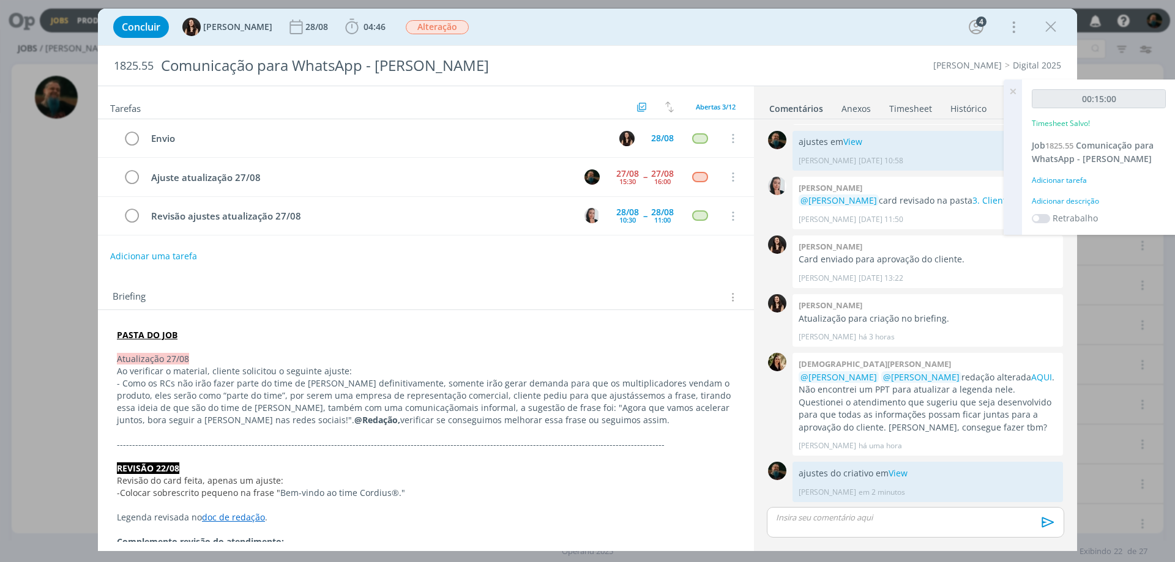
click at [1073, 203] on div "Adicionar descrição" at bounding box center [1099, 201] width 134 height 11
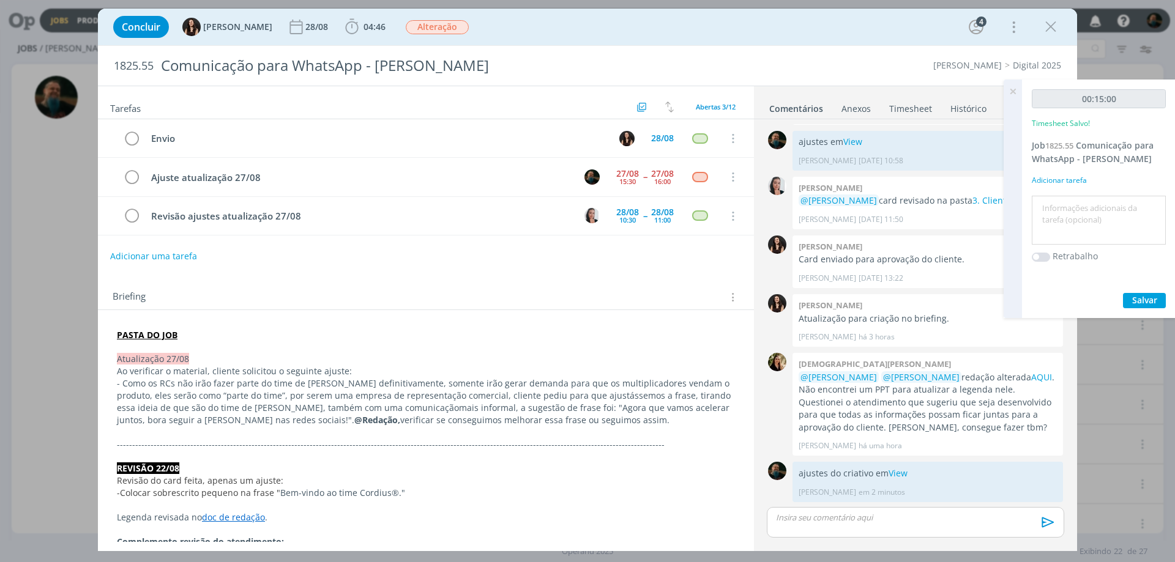
click at [1073, 210] on textarea at bounding box center [1099, 220] width 128 height 43
type textarea "ajustes do cliente"
click at [1133, 297] on span "Salvar" at bounding box center [1144, 300] width 25 height 12
click at [1016, 92] on icon at bounding box center [1013, 92] width 22 height 24
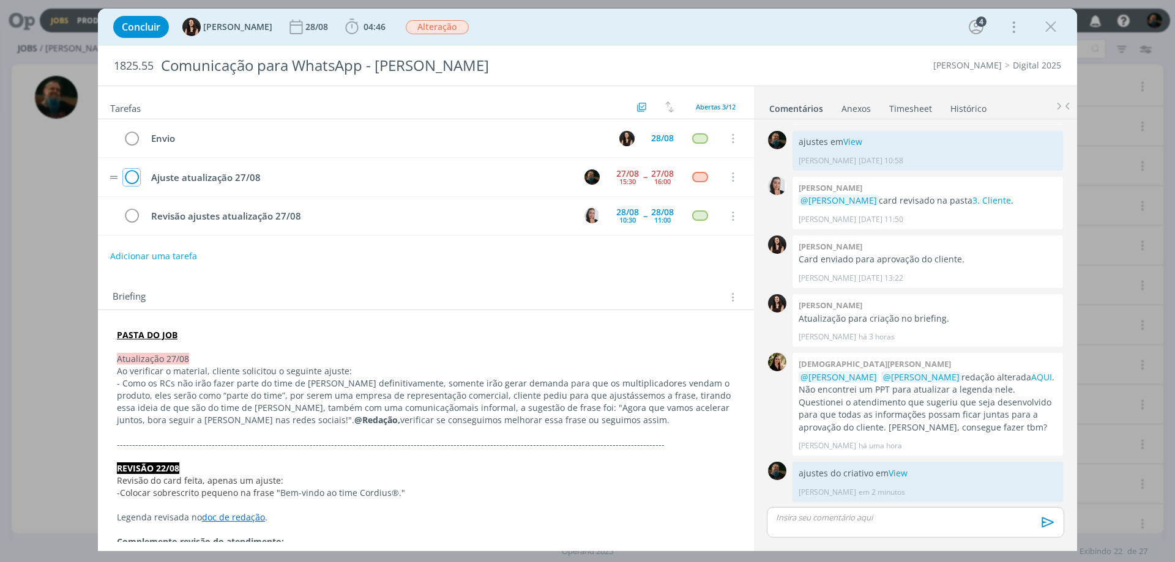
click at [132, 177] on icon "dialog" at bounding box center [131, 177] width 17 height 18
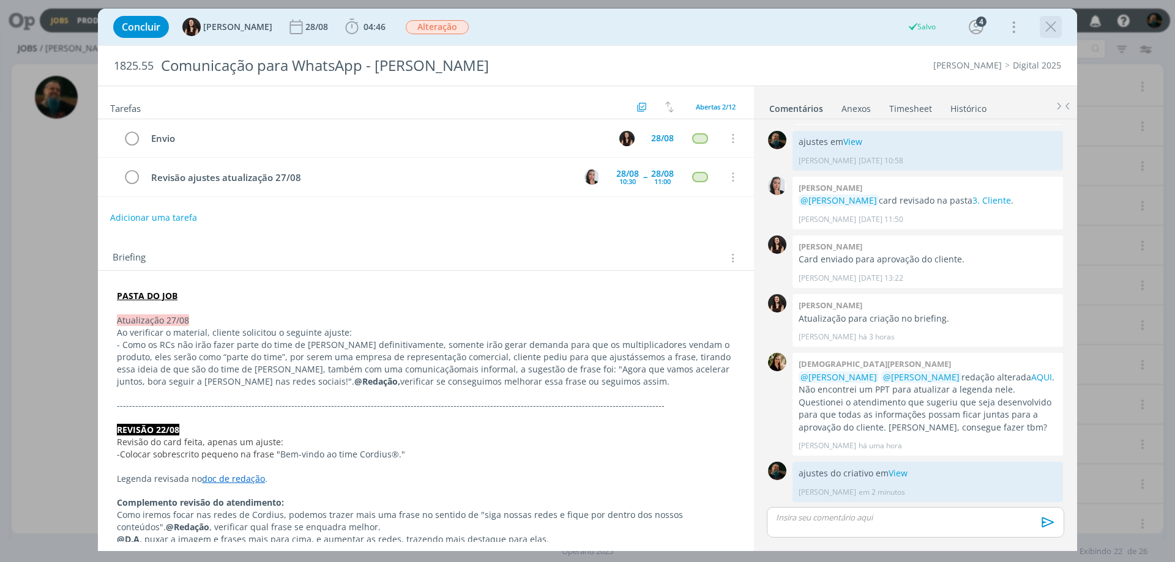
click at [1050, 27] on icon "dialog" at bounding box center [1050, 27] width 18 height 18
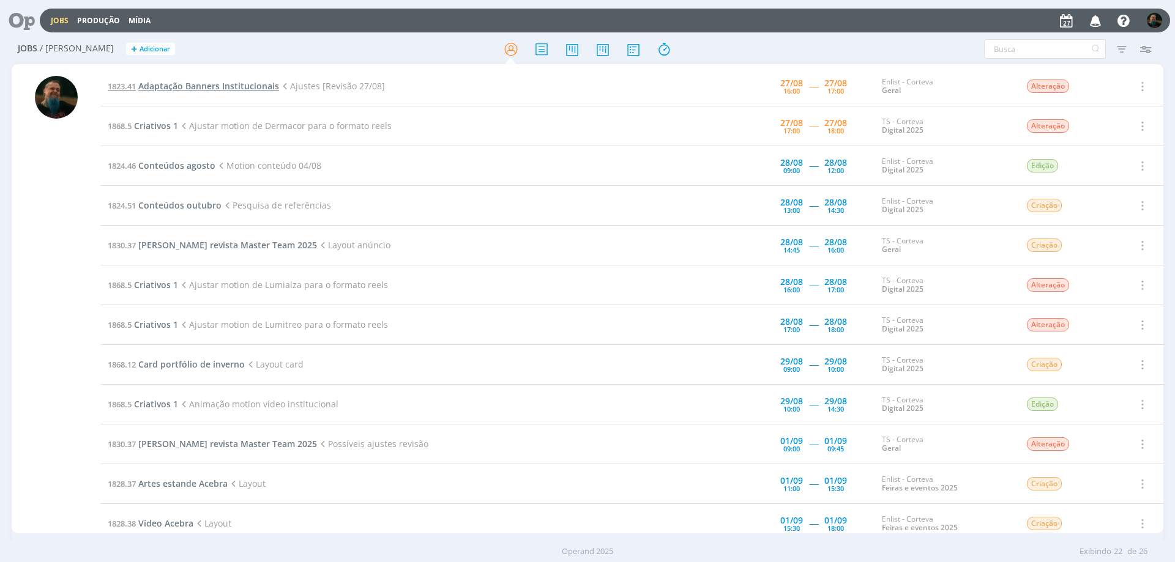
click at [215, 88] on span "Adaptação Banners Institucionais" at bounding box center [208, 86] width 141 height 12
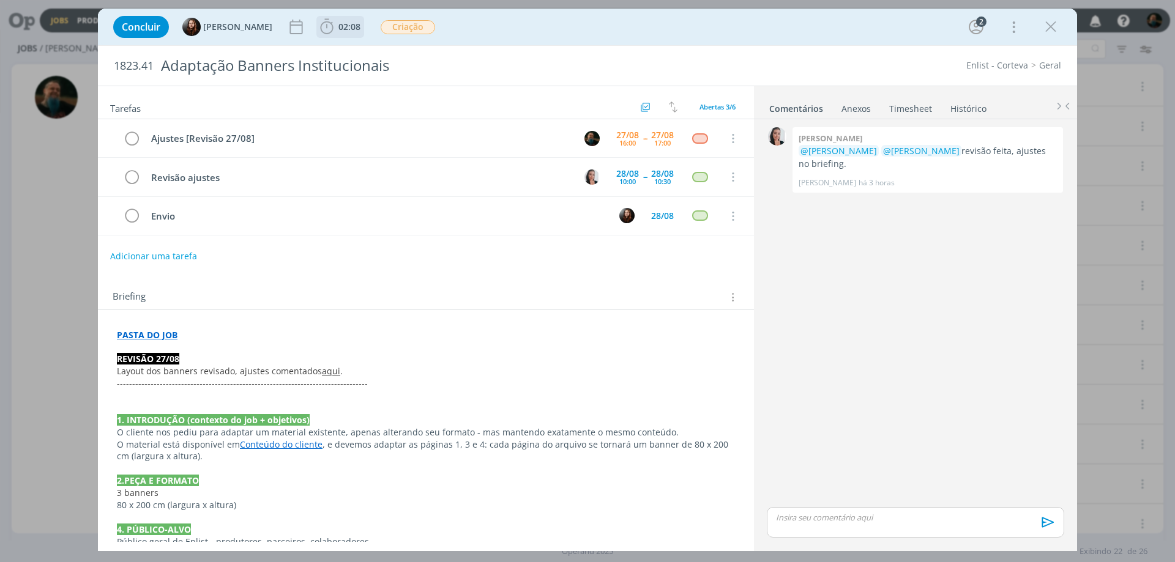
click at [335, 22] on span "02:08" at bounding box center [340, 27] width 45 height 18
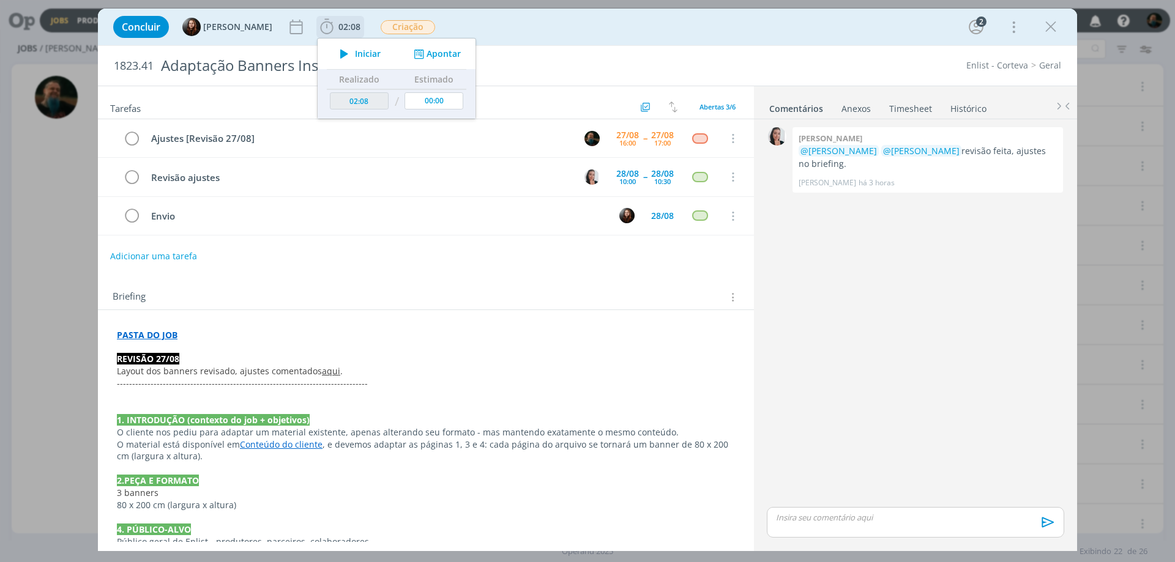
click at [374, 54] on span "Iniciar" at bounding box center [368, 54] width 26 height 9
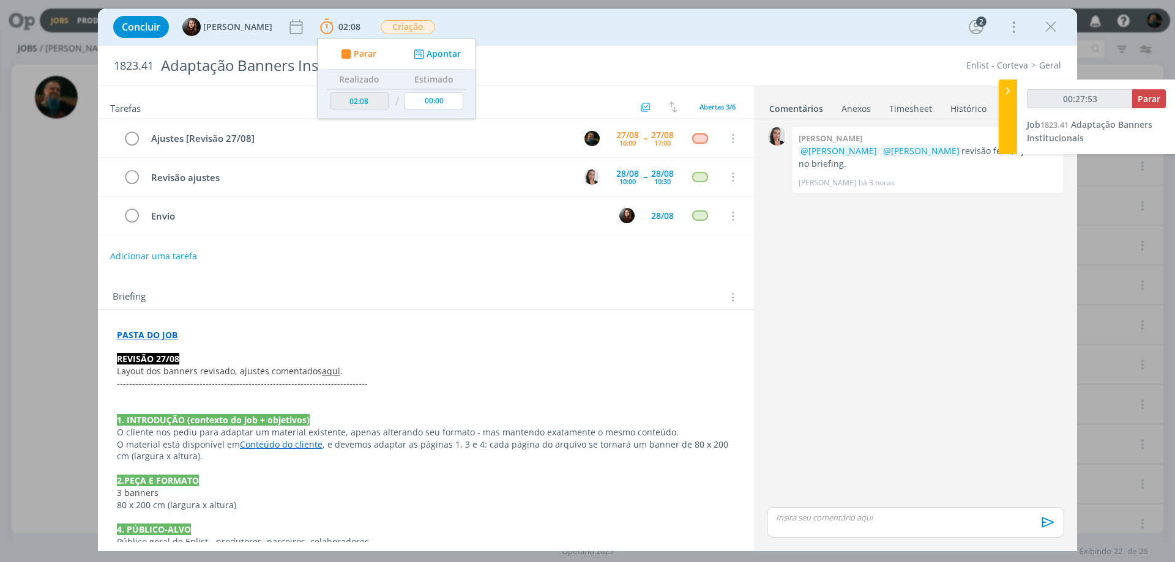
type input "00:28:53"
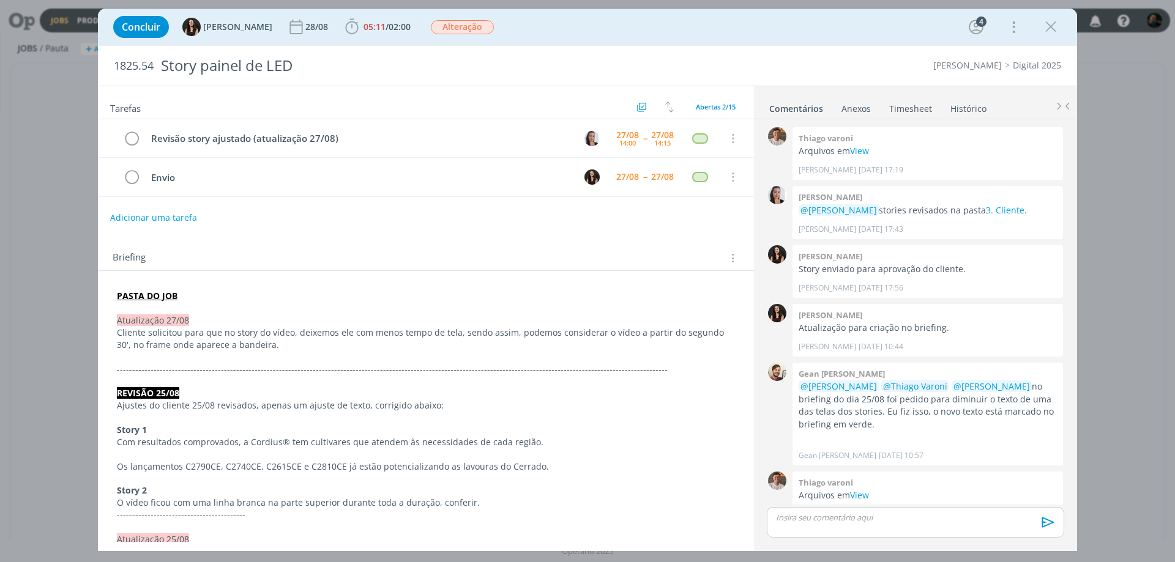
scroll to position [376, 0]
